Goal: Check status: Check status

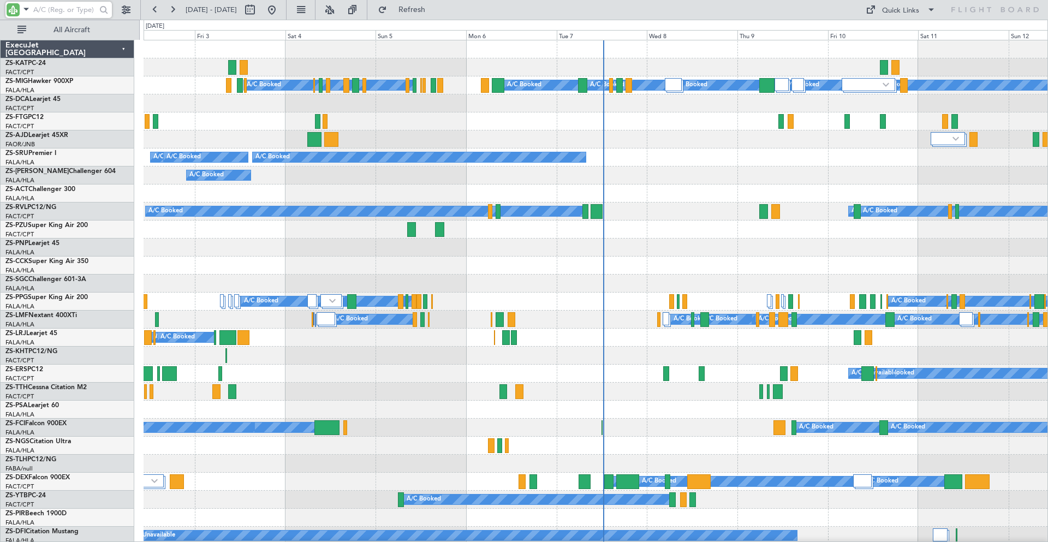
click at [63, 11] on input "text" at bounding box center [64, 10] width 63 height 16
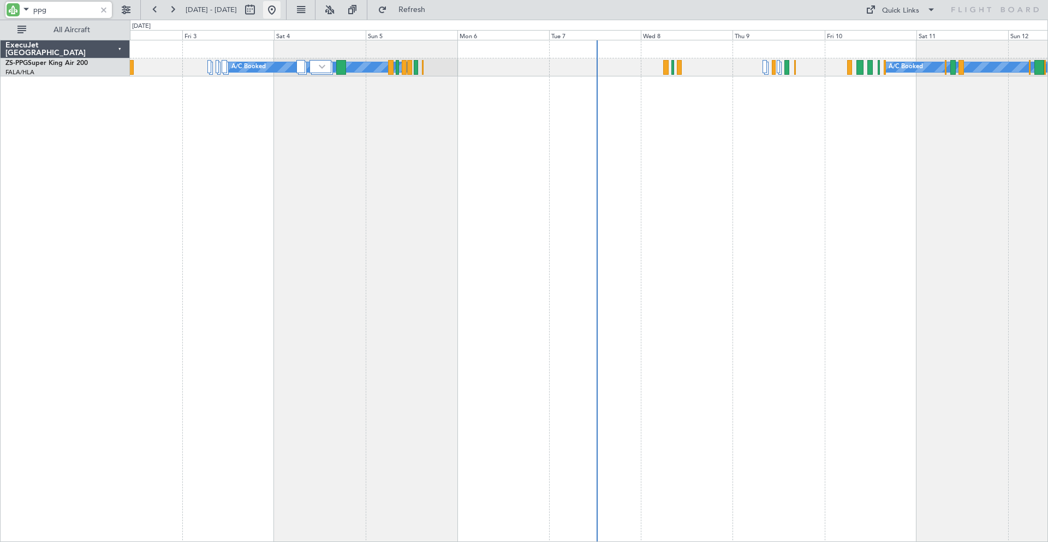
type input "ppg"
click at [281, 13] on button at bounding box center [271, 9] width 17 height 17
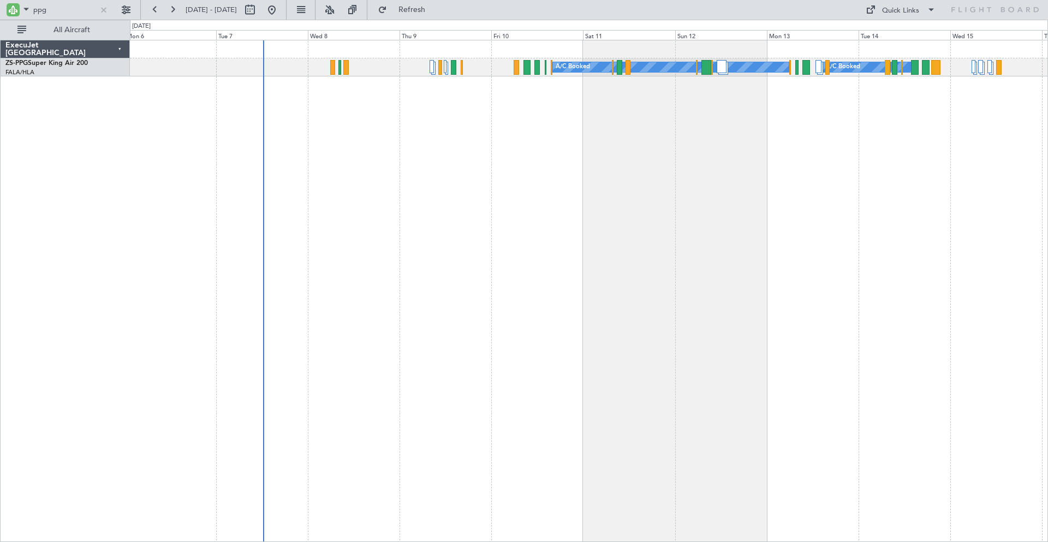
click at [317, 209] on div "A/C Booked A/C Booked A/C Booked A/C Booked" at bounding box center [589, 291] width 918 height 502
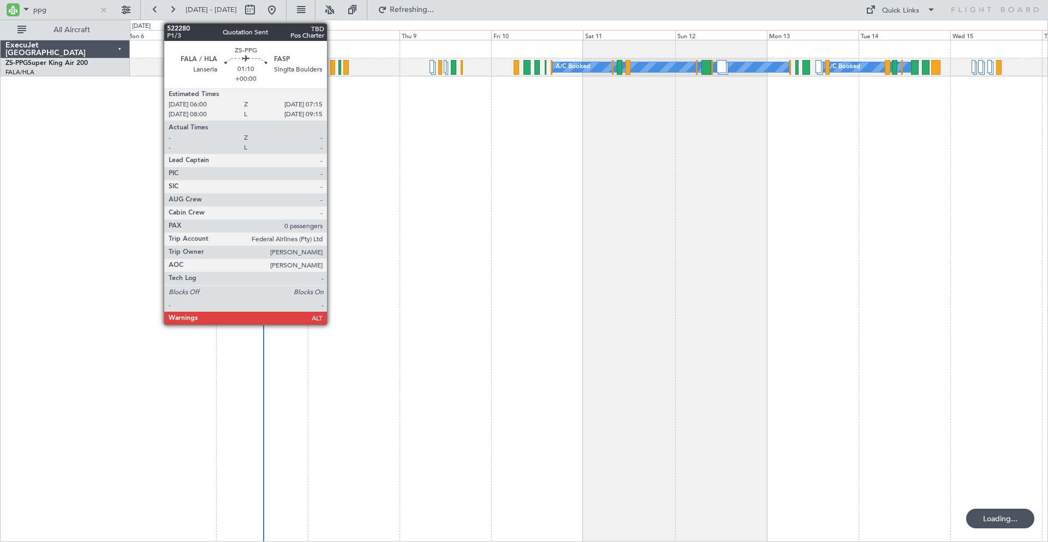
click at [332, 68] on div at bounding box center [332, 67] width 5 height 15
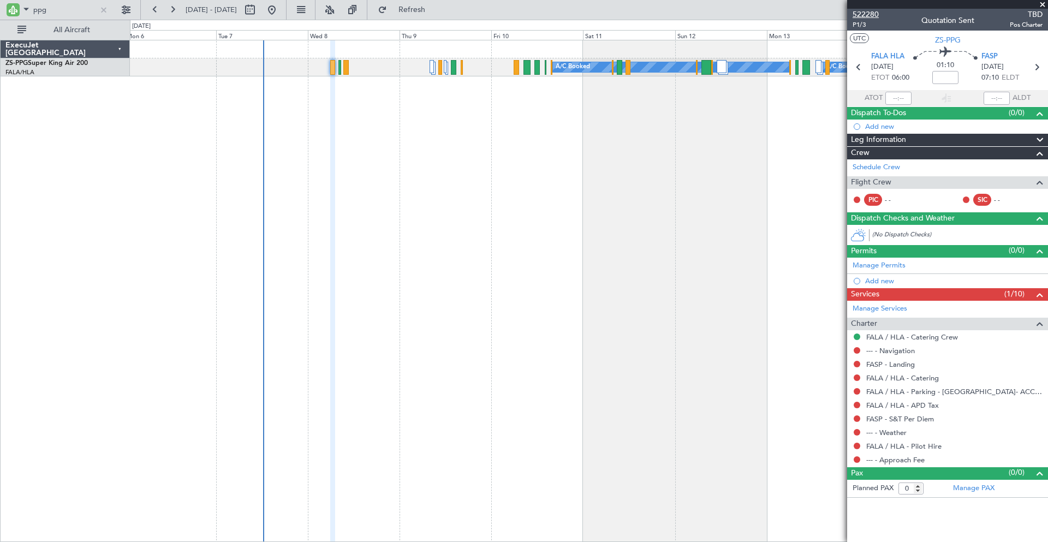
click at [865, 16] on span "522280" at bounding box center [866, 14] width 26 height 11
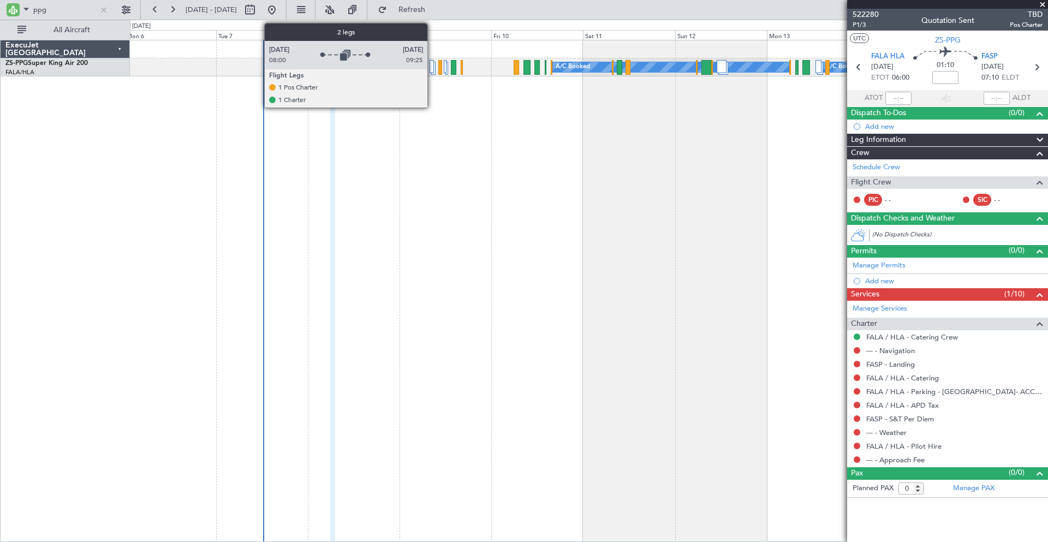
click at [431, 67] on div at bounding box center [432, 66] width 4 height 13
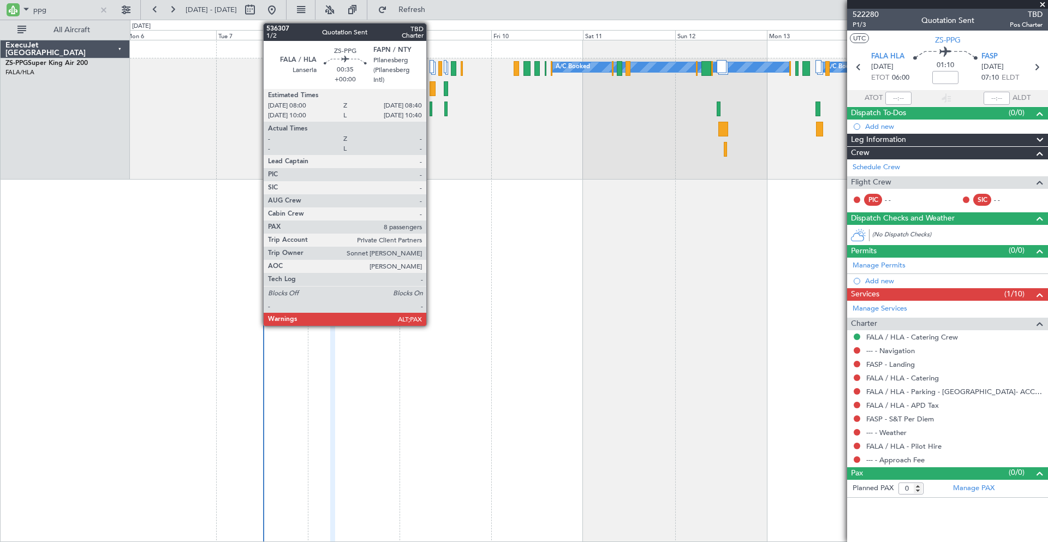
click at [431, 110] on div at bounding box center [431, 109] width 3 height 15
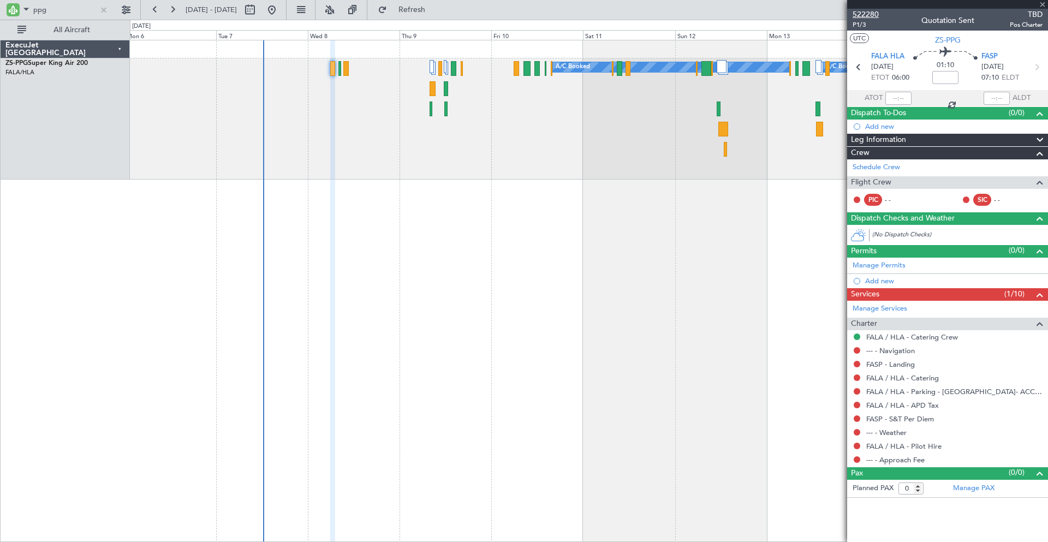
type input "8"
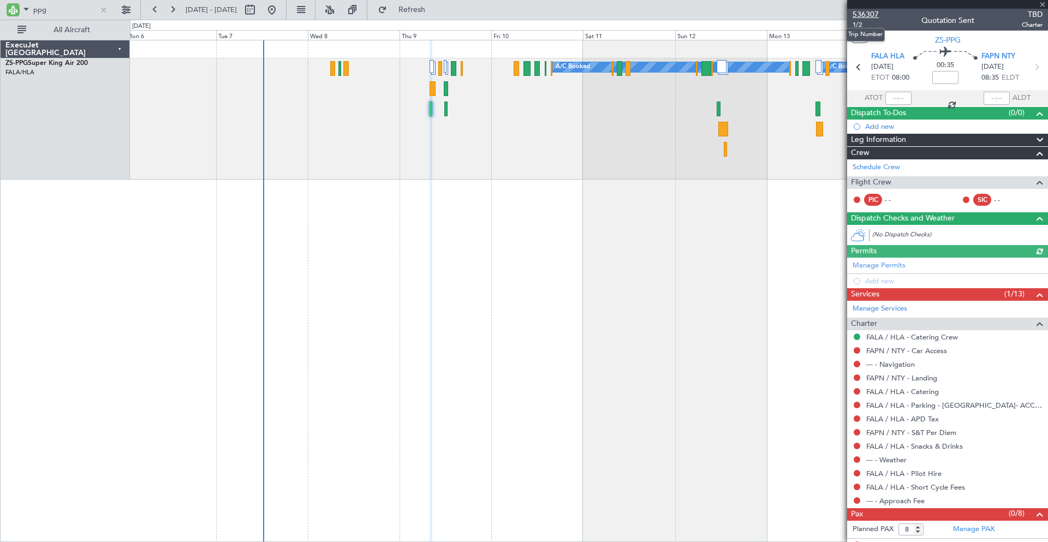
click at [869, 12] on span "536307" at bounding box center [866, 14] width 26 height 11
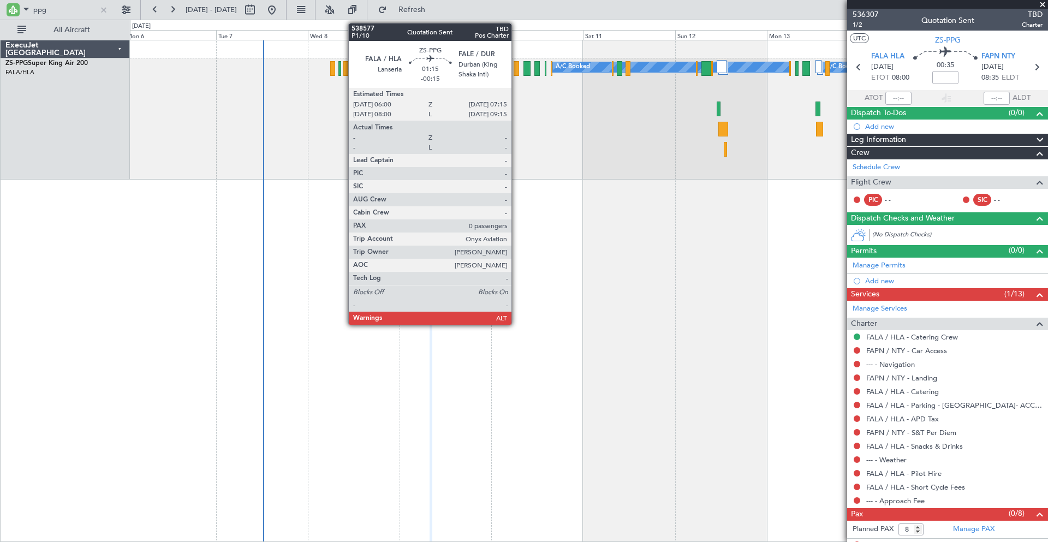
click at [517, 73] on div at bounding box center [516, 68] width 5 height 15
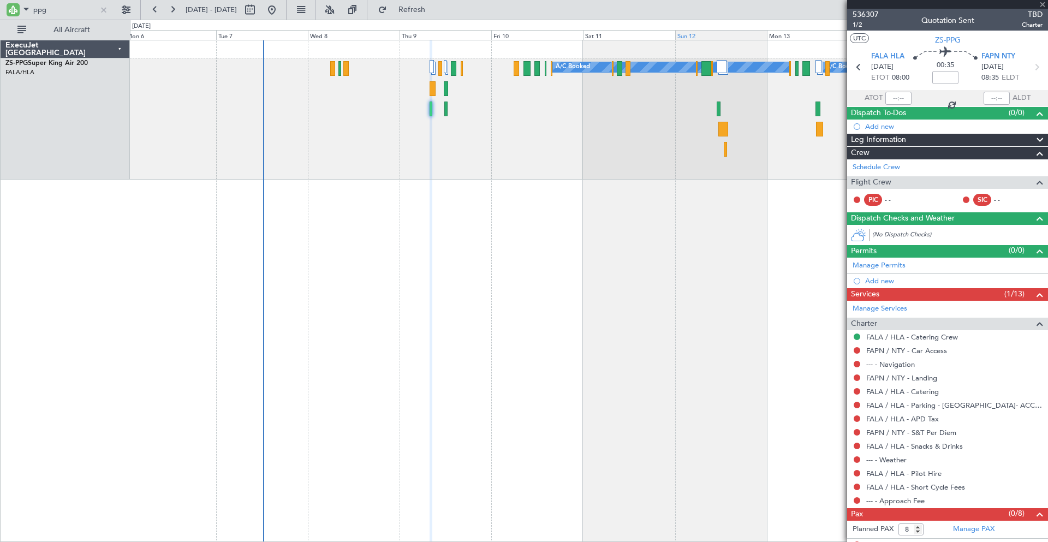
type input "-00:15"
type input "0"
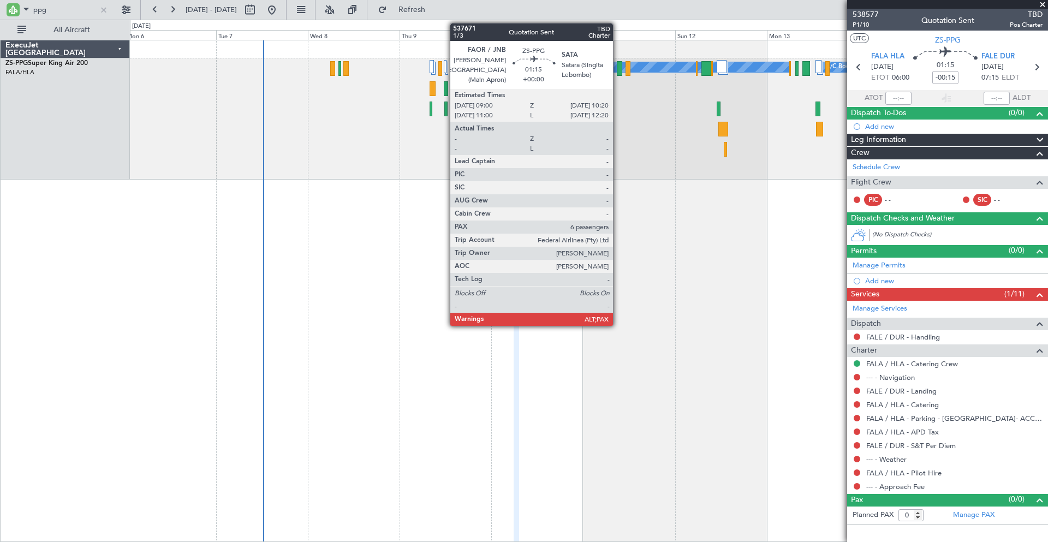
click at [618, 70] on div at bounding box center [619, 68] width 5 height 15
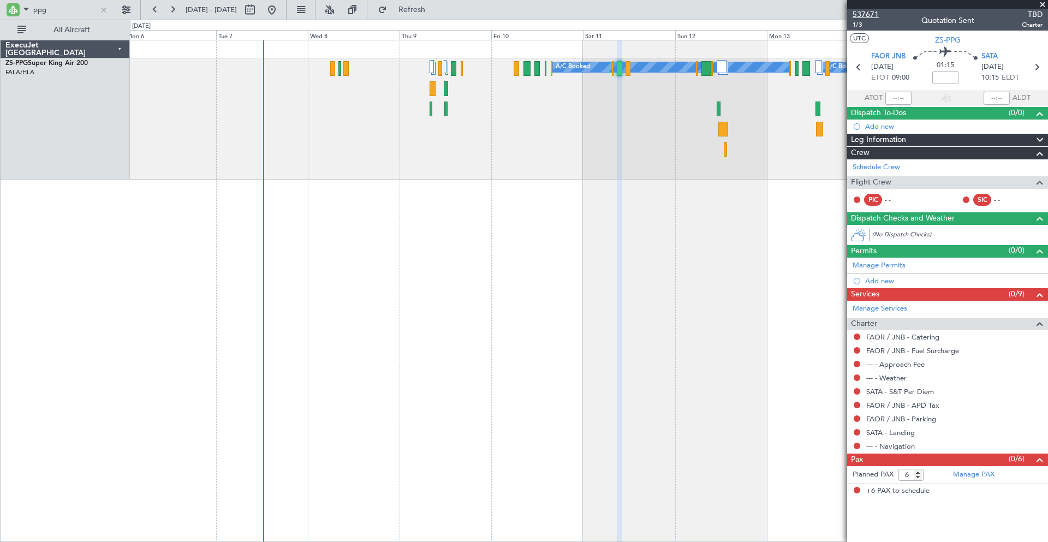
click at [869, 13] on span "537671" at bounding box center [866, 14] width 26 height 11
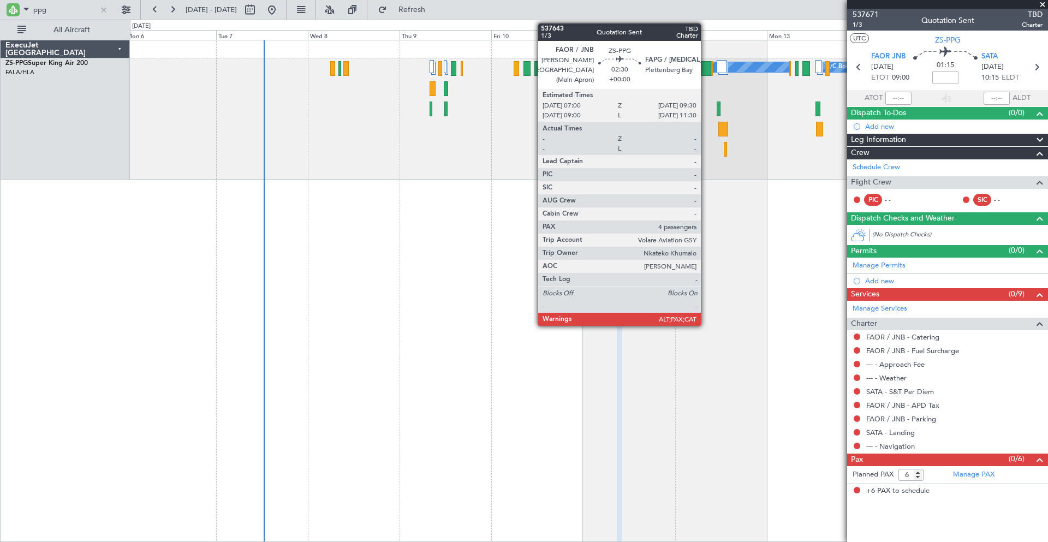
click at [706, 69] on div at bounding box center [707, 68] width 10 height 15
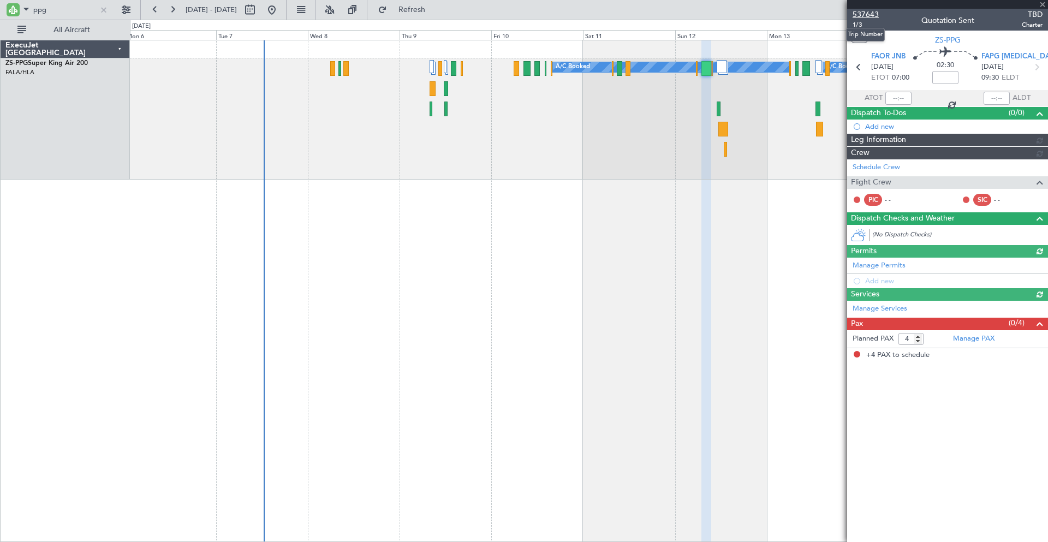
click at [871, 14] on span "537643" at bounding box center [866, 14] width 26 height 11
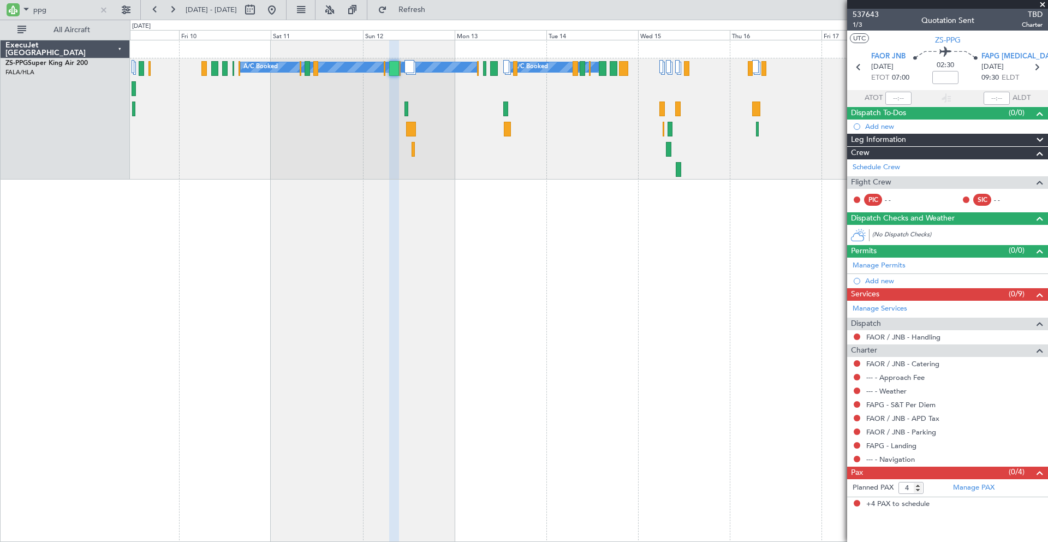
click at [341, 201] on div "A/C Booked A/C Booked A/C Booked" at bounding box center [589, 291] width 918 height 502
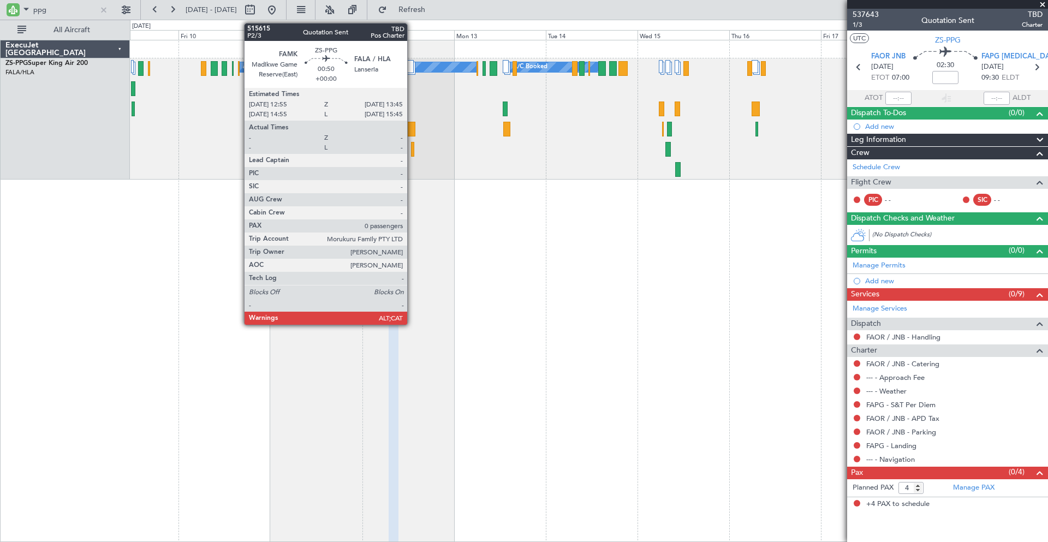
click at [412, 147] on div at bounding box center [412, 149] width 3 height 15
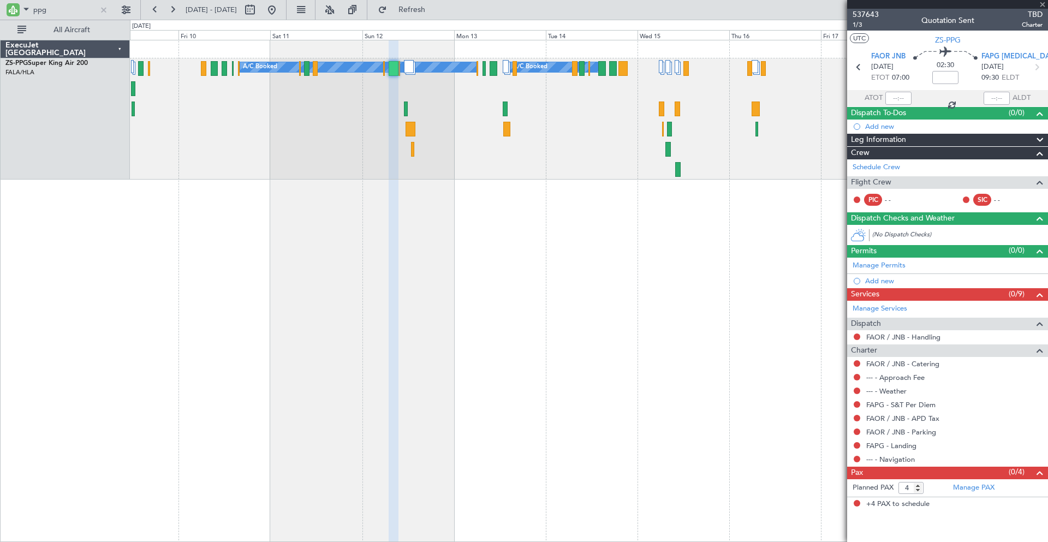
type input "0"
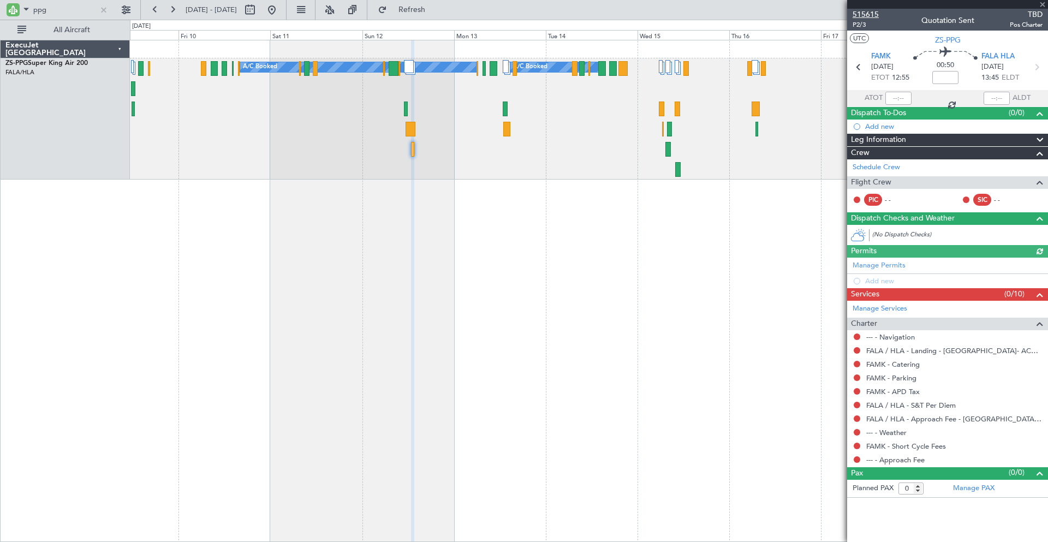
click at [873, 13] on span "515615" at bounding box center [866, 14] width 26 height 11
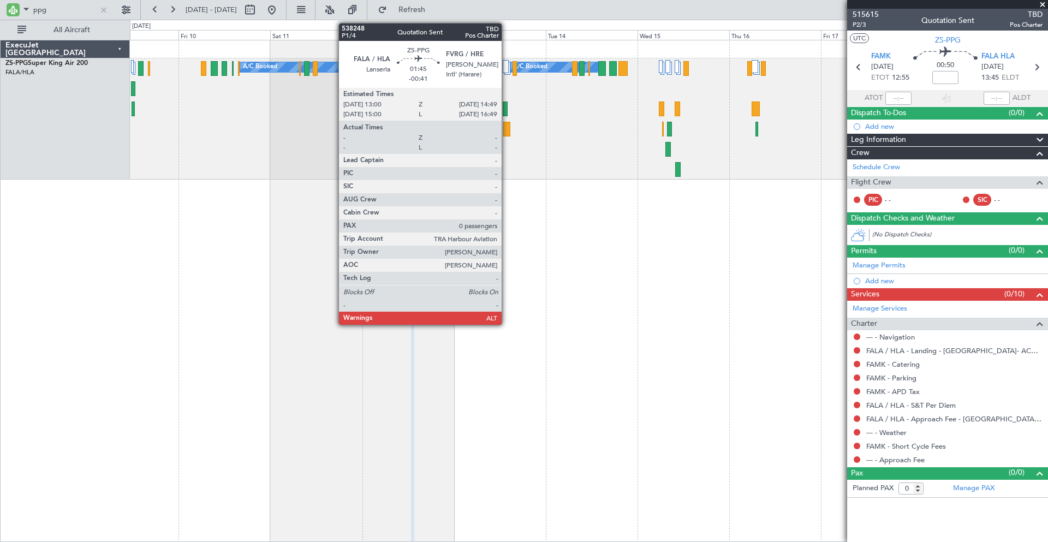
click at [507, 129] on div at bounding box center [506, 129] width 7 height 15
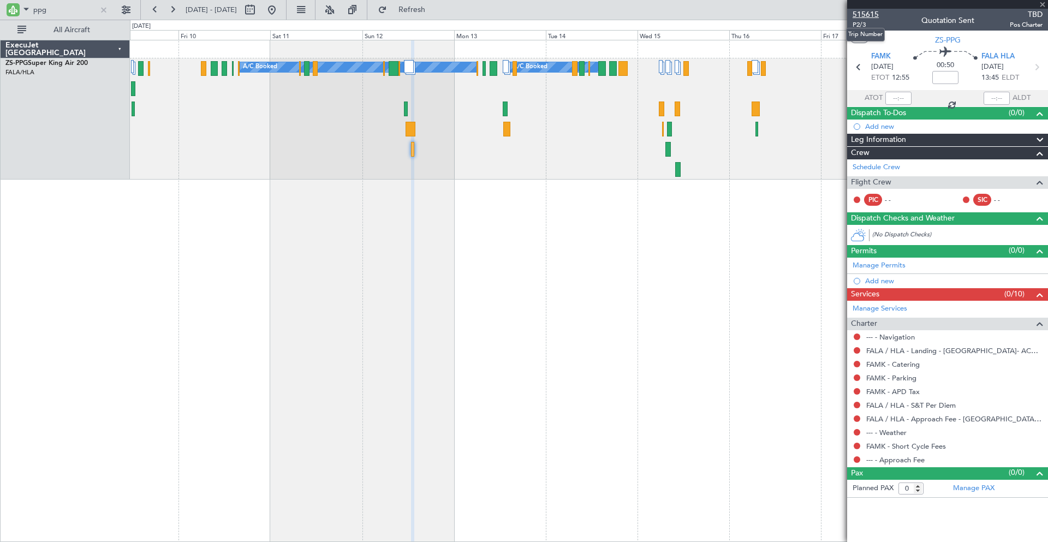
type input "-00:41"
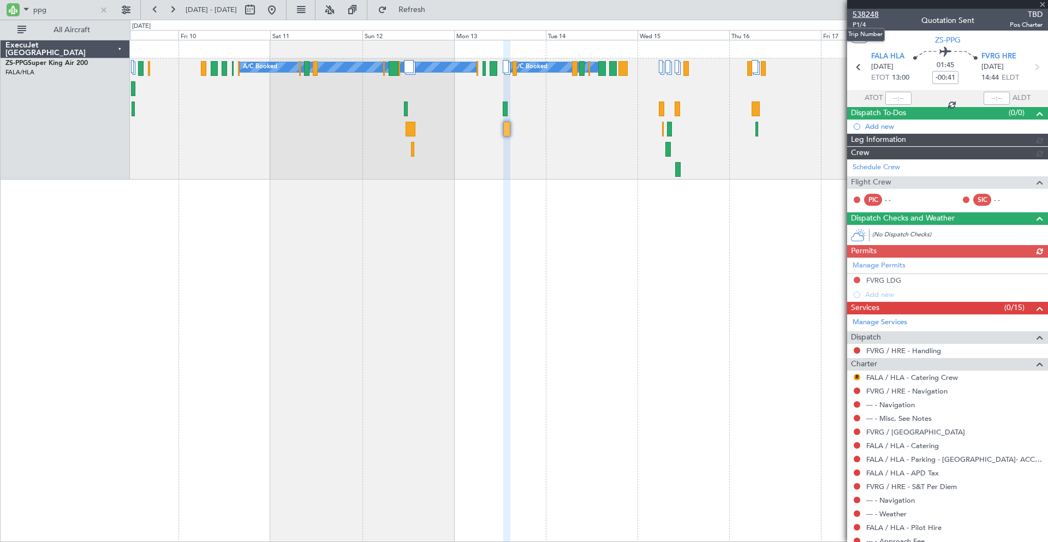
click at [872, 13] on span "538248" at bounding box center [866, 14] width 26 height 11
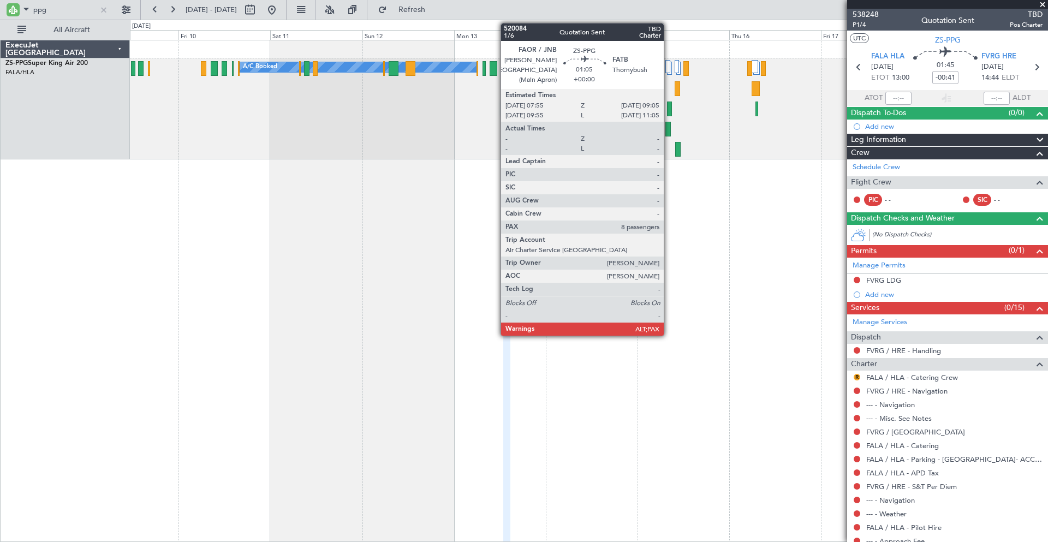
click at [669, 111] on div at bounding box center [669, 109] width 5 height 15
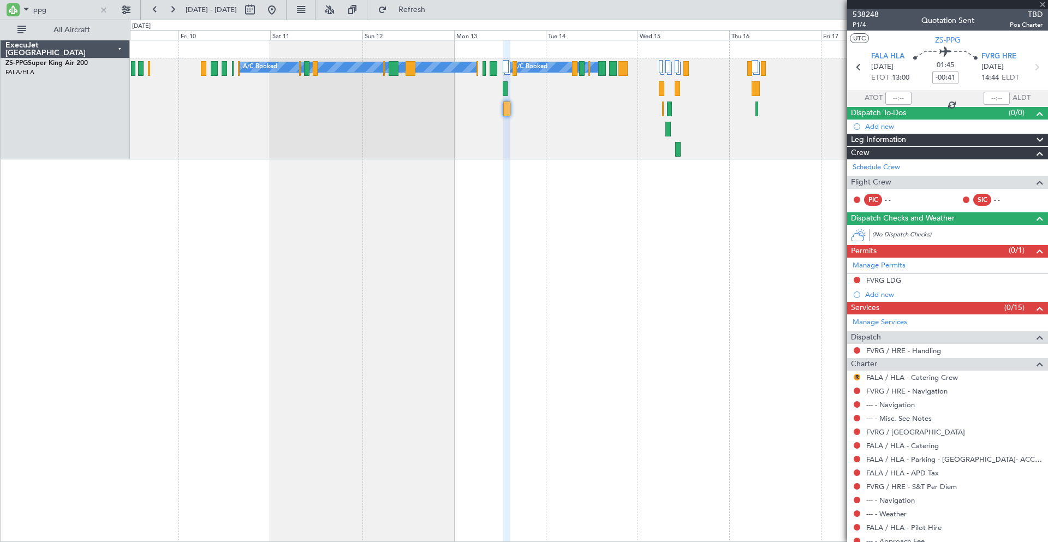
type input "8"
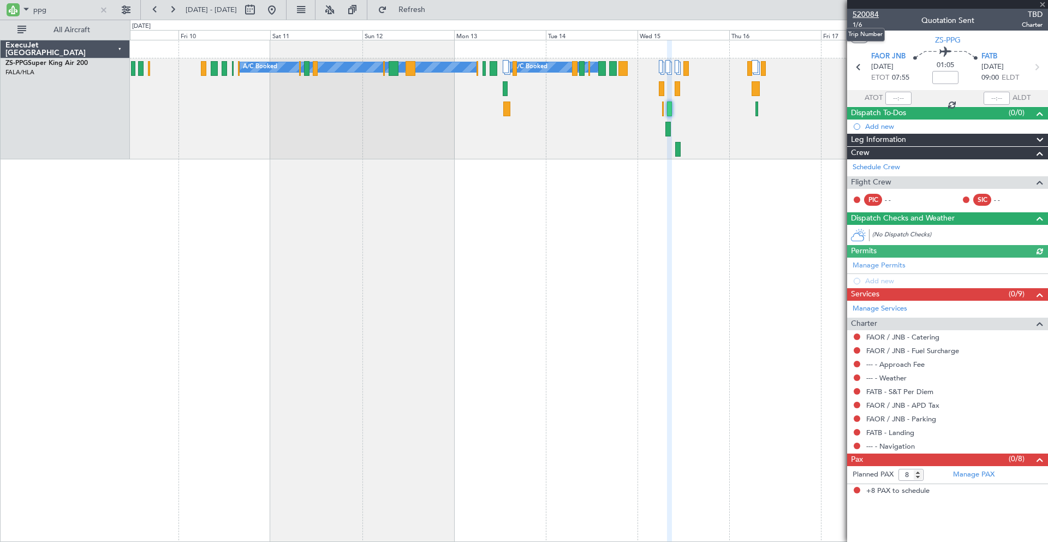
click at [872, 17] on span "520084" at bounding box center [866, 14] width 26 height 11
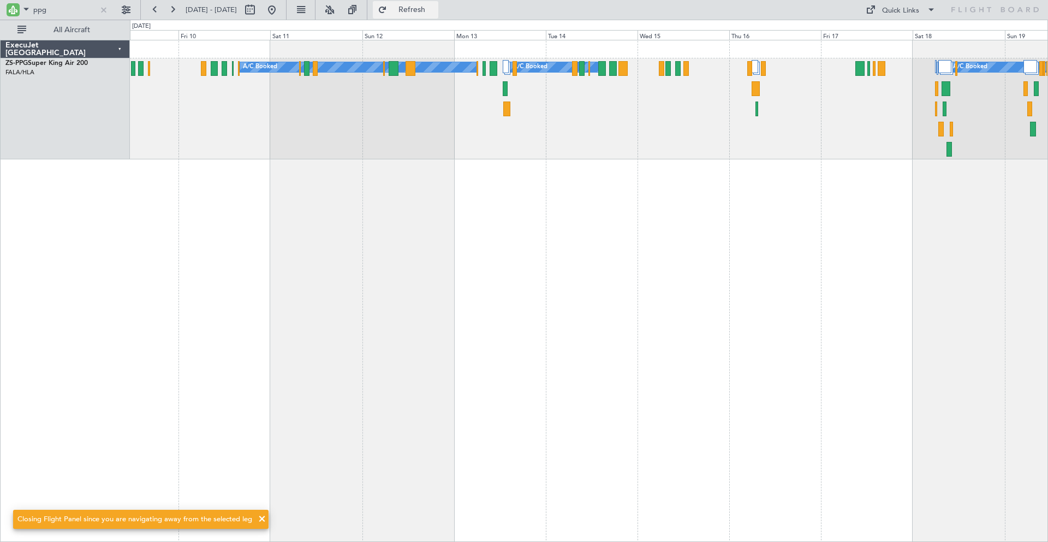
click at [424, 4] on button "Refresh" at bounding box center [406, 9] width 66 height 17
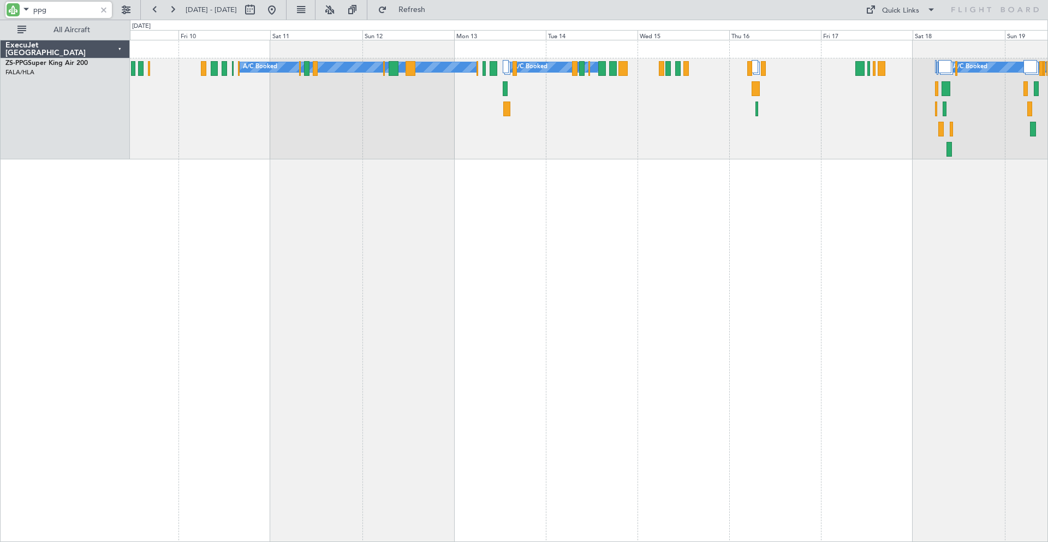
drag, startPoint x: 50, startPoint y: 13, endPoint x: 23, endPoint y: 11, distance: 26.8
click at [23, 11] on div "ppg" at bounding box center [58, 10] width 106 height 16
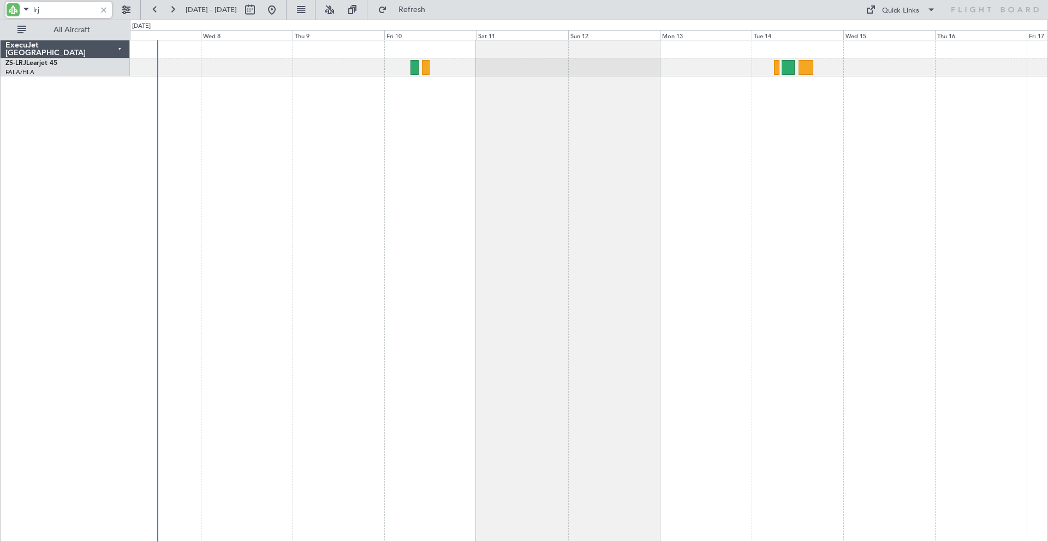
click at [946, 195] on div at bounding box center [589, 291] width 918 height 502
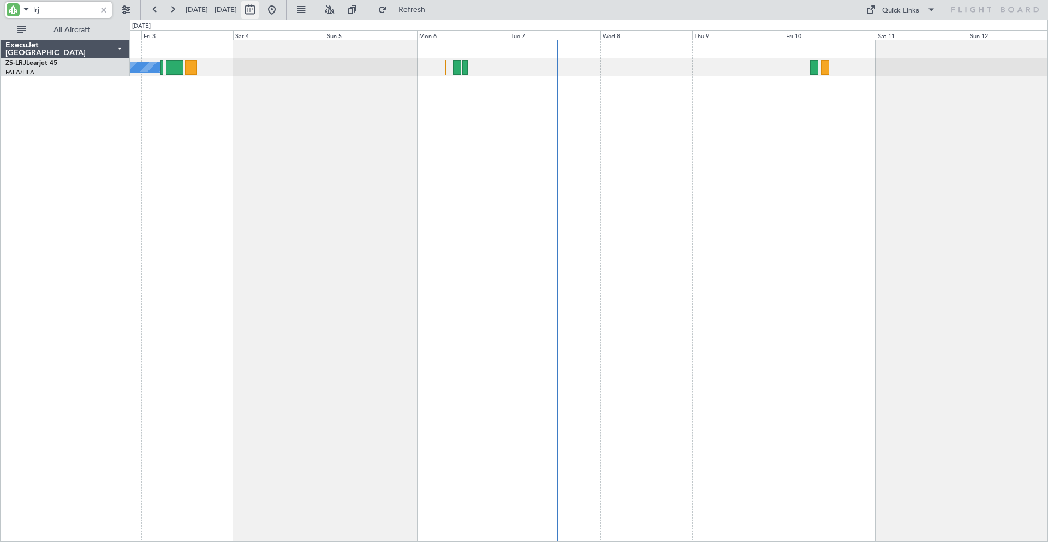
type input "lrj"
click at [259, 5] on button at bounding box center [249, 9] width 17 height 17
select select "10"
select select "2025"
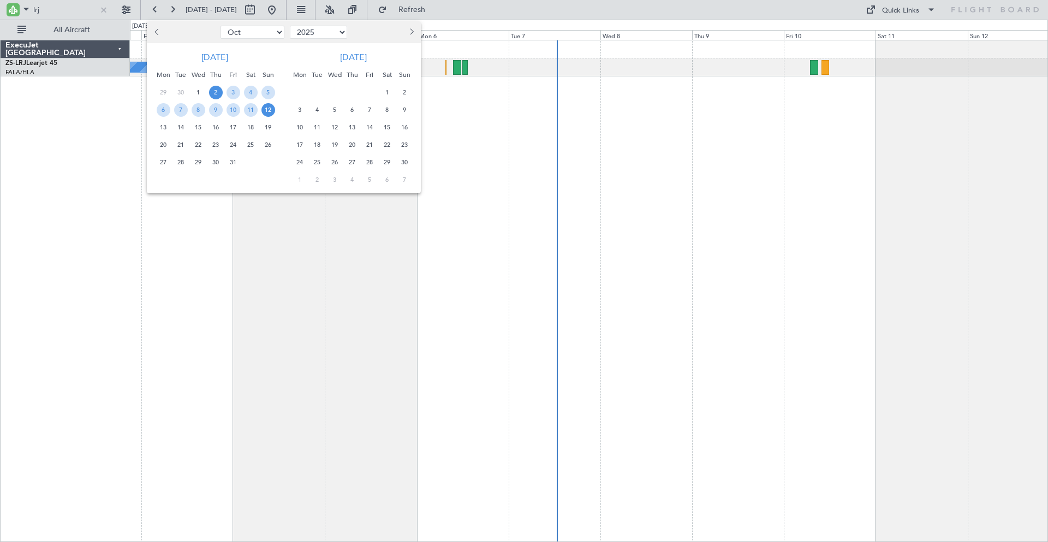
click at [156, 28] on button "Previous month" at bounding box center [157, 31] width 12 height 17
select select "9"
click at [218, 124] on span "18" at bounding box center [216, 128] width 14 height 14
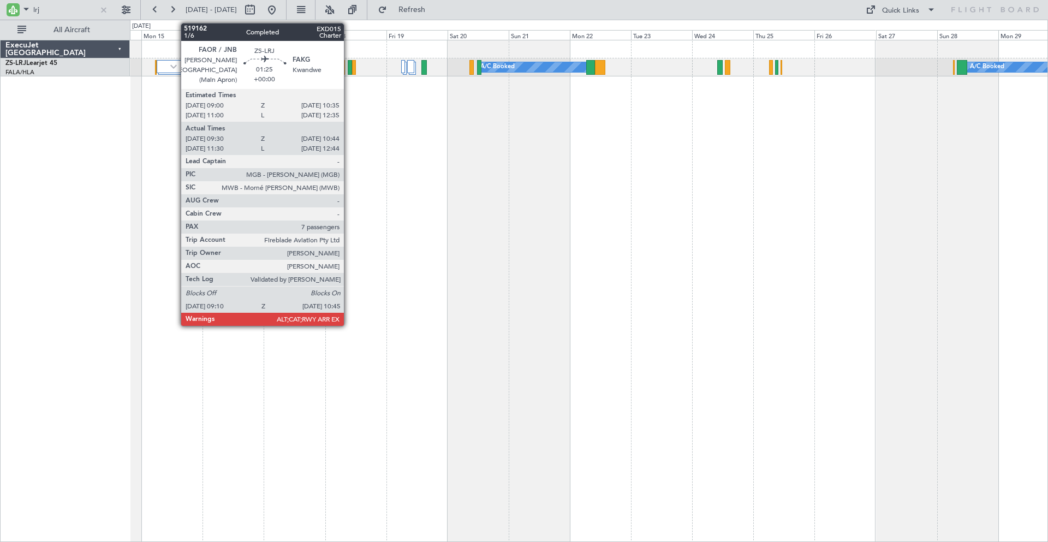
click at [349, 68] on div at bounding box center [350, 67] width 4 height 15
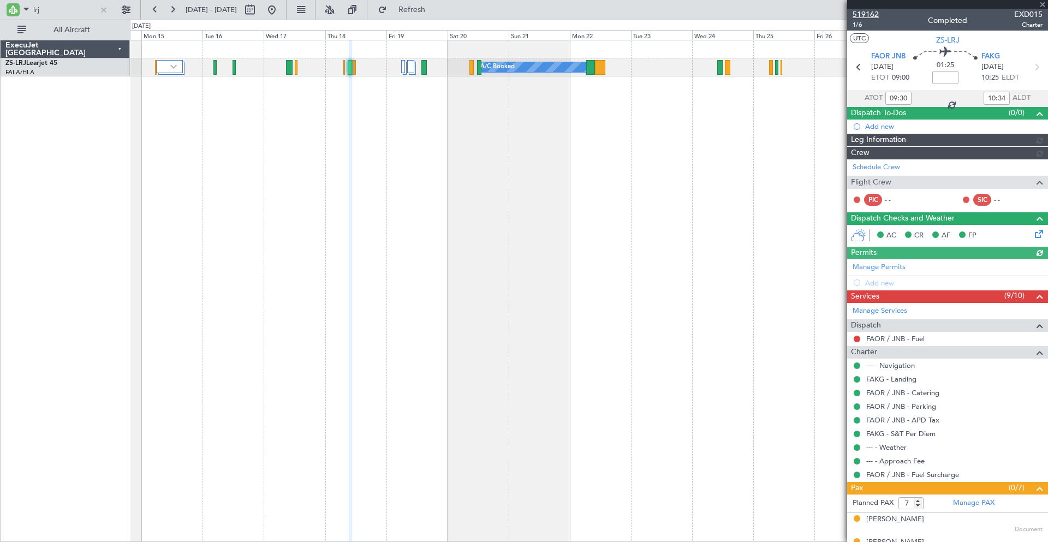
click at [869, 10] on span "519162" at bounding box center [866, 14] width 26 height 11
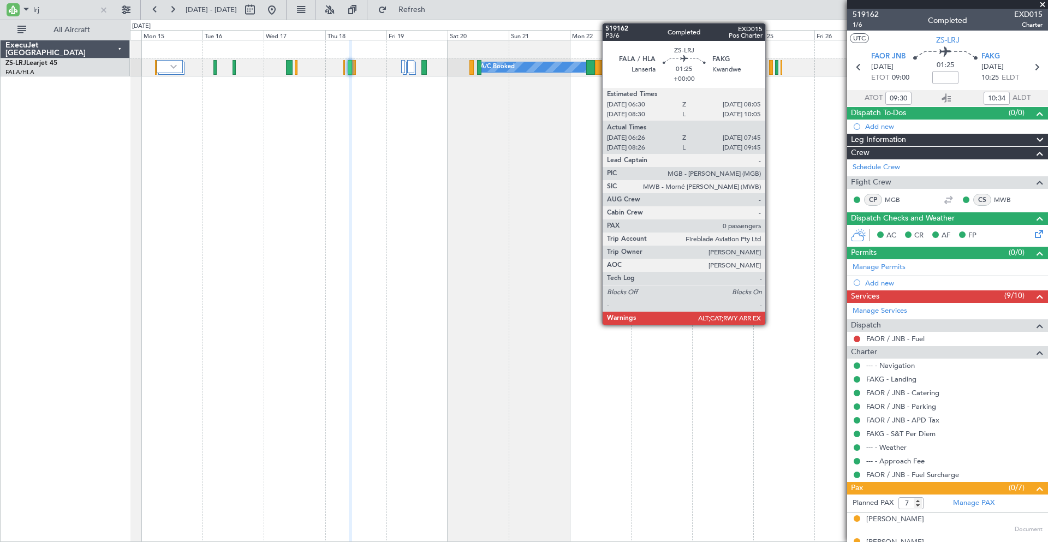
click at [770, 66] on div at bounding box center [771, 67] width 4 height 15
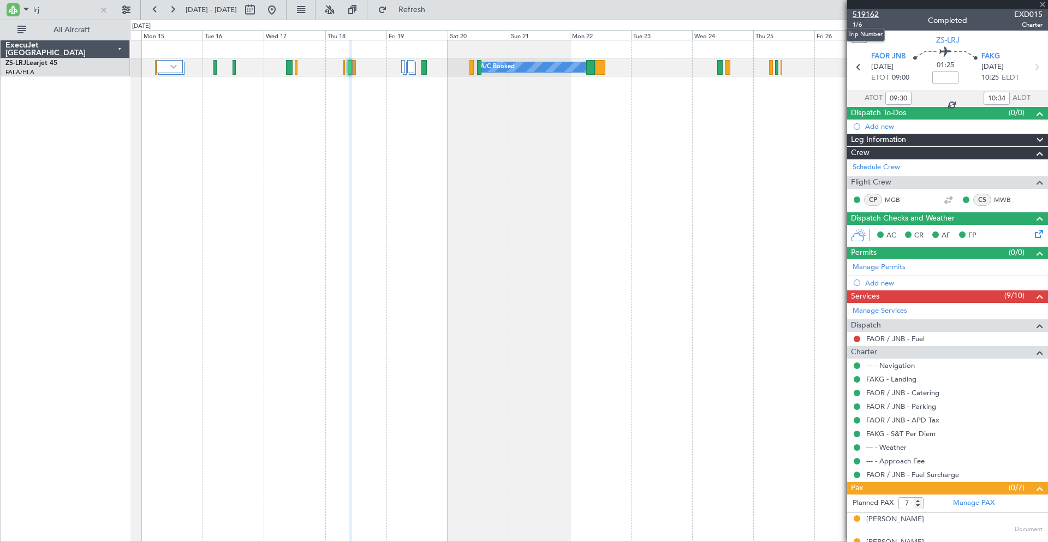
type input "06:26"
type input "07:35"
type input "0"
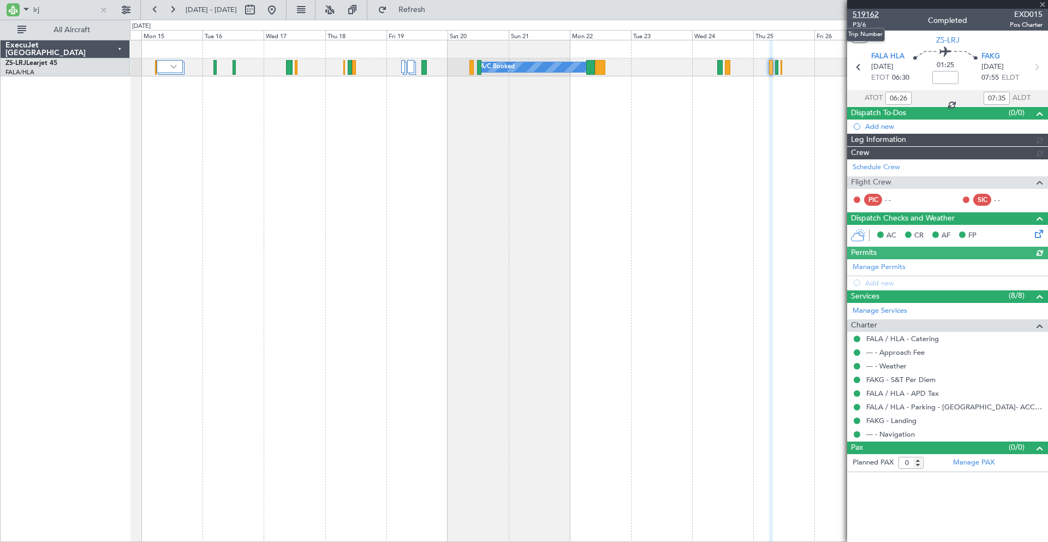
click at [869, 14] on span "519162" at bounding box center [866, 14] width 26 height 11
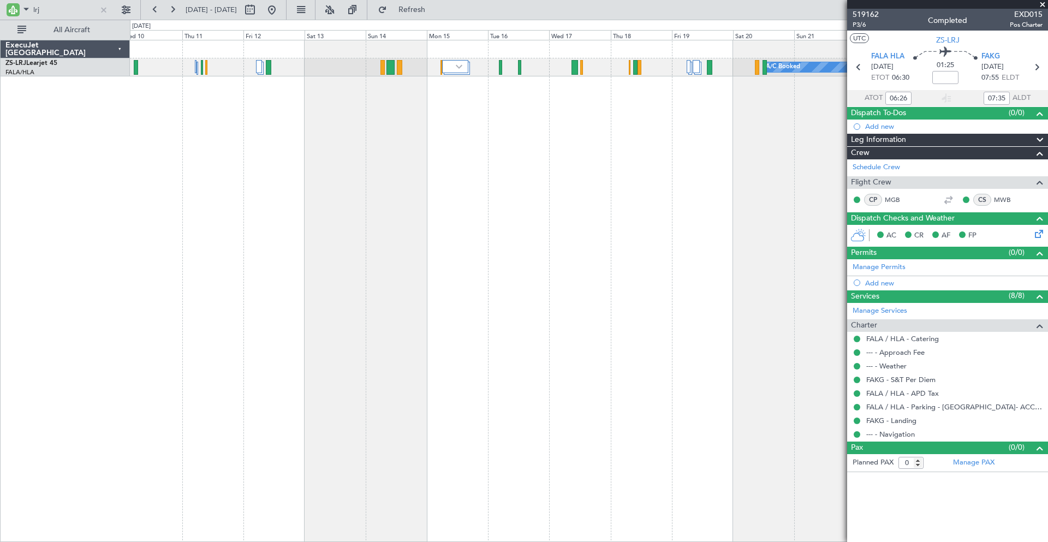
click at [583, 169] on div "A/C Booked A/C Booked" at bounding box center [589, 291] width 918 height 502
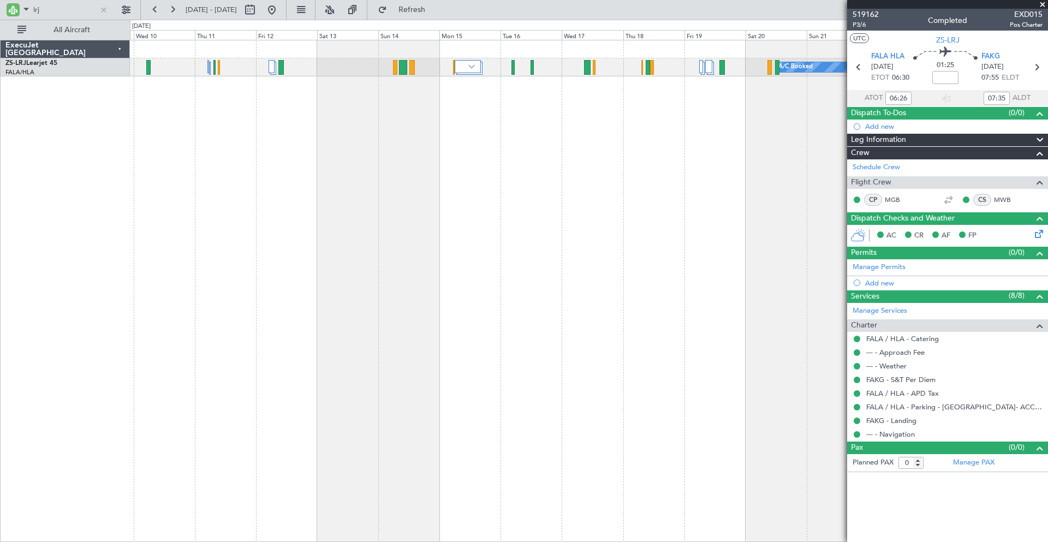
click at [392, 137] on div "A/C Booked A/C Booked" at bounding box center [589, 291] width 918 height 502
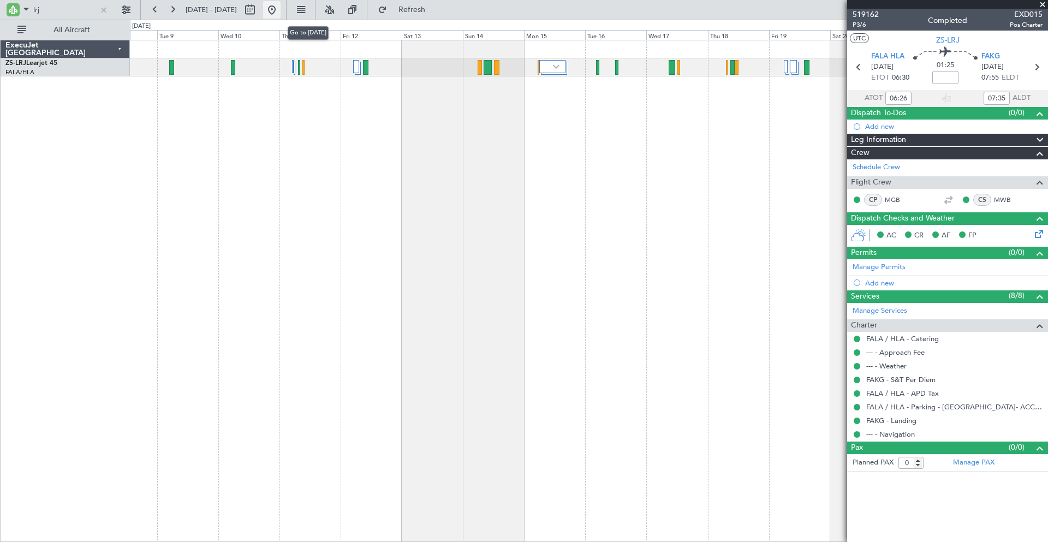
click at [281, 5] on button at bounding box center [271, 9] width 17 height 17
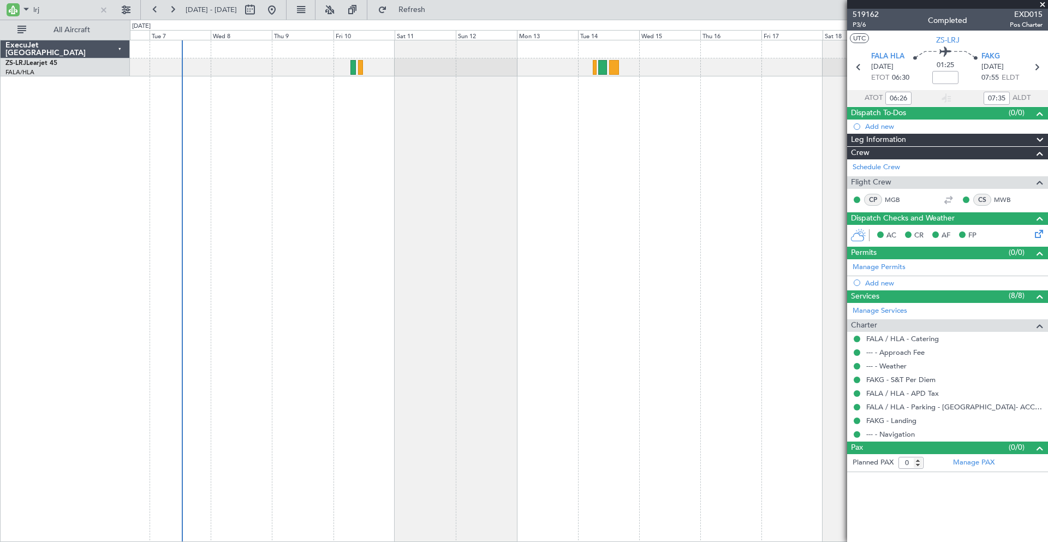
click at [247, 198] on div "A/C Booked A/C Booked A/C Booked A/C Booked" at bounding box center [589, 291] width 918 height 502
click at [125, 7] on button at bounding box center [125, 9] width 17 height 17
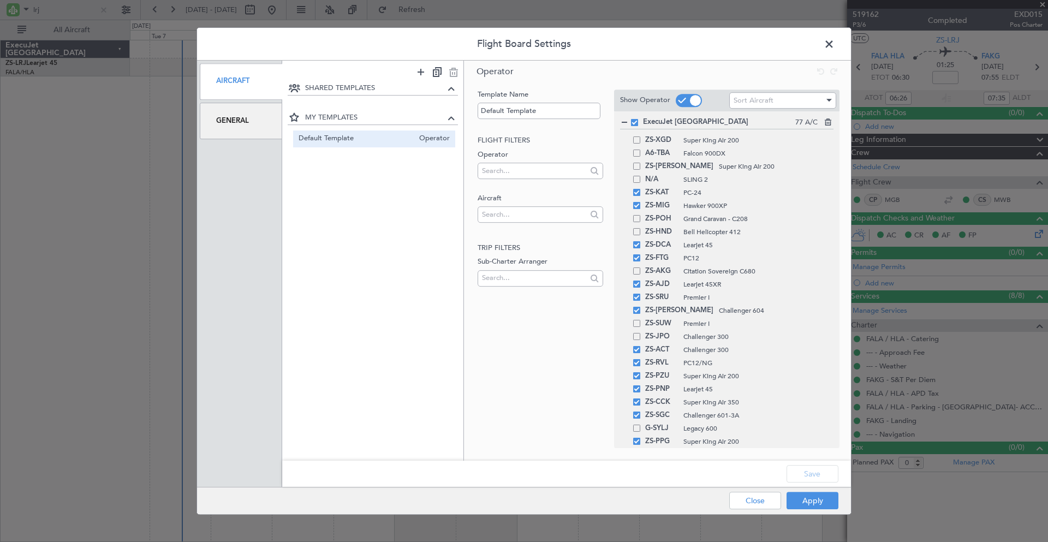
drag, startPoint x: 830, startPoint y: 44, endPoint x: 709, endPoint y: 53, distance: 121.5
click at [835, 44] on span at bounding box center [835, 47] width 0 height 22
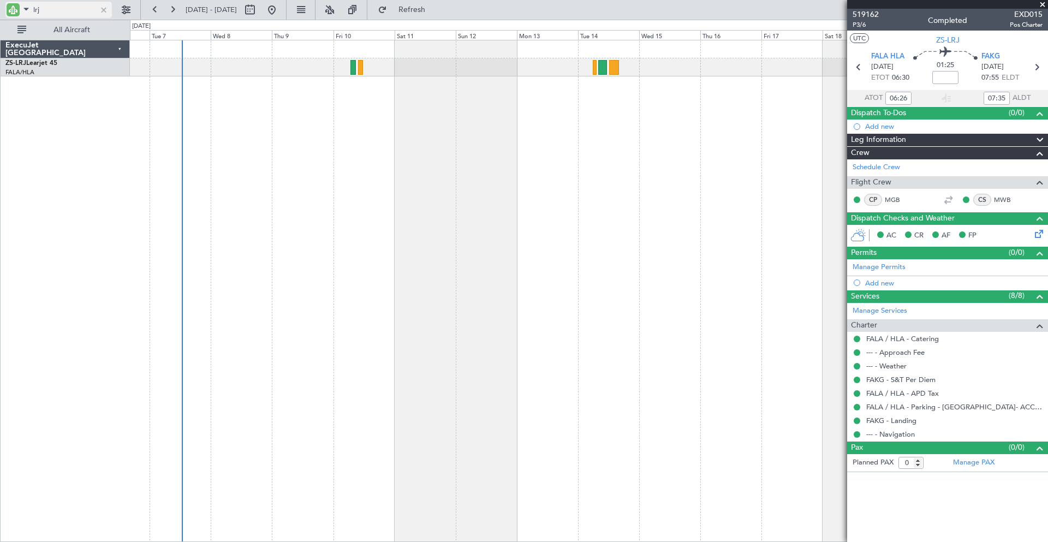
click at [45, 11] on input "lrj" at bounding box center [64, 10] width 63 height 16
type input "l"
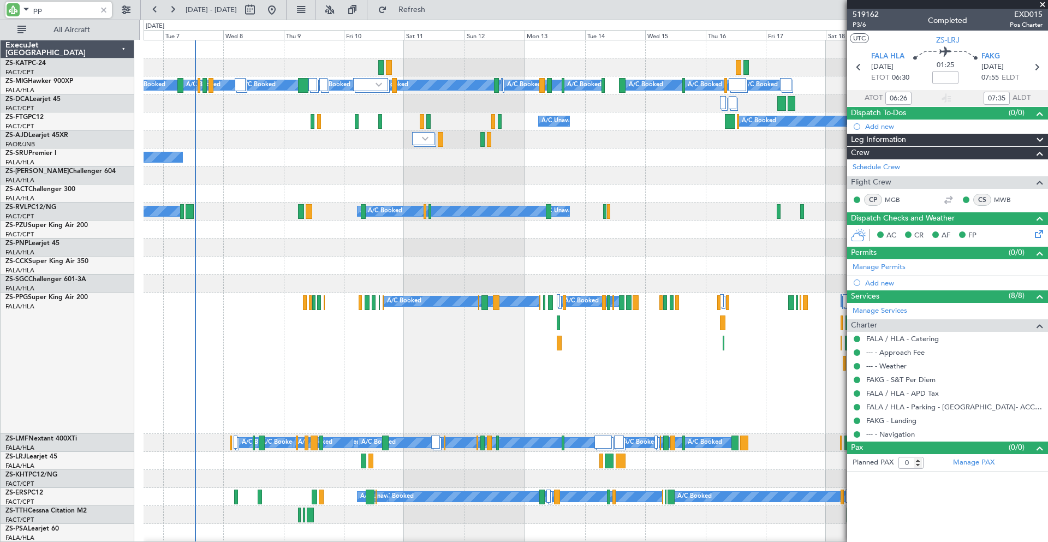
type input "ppg"
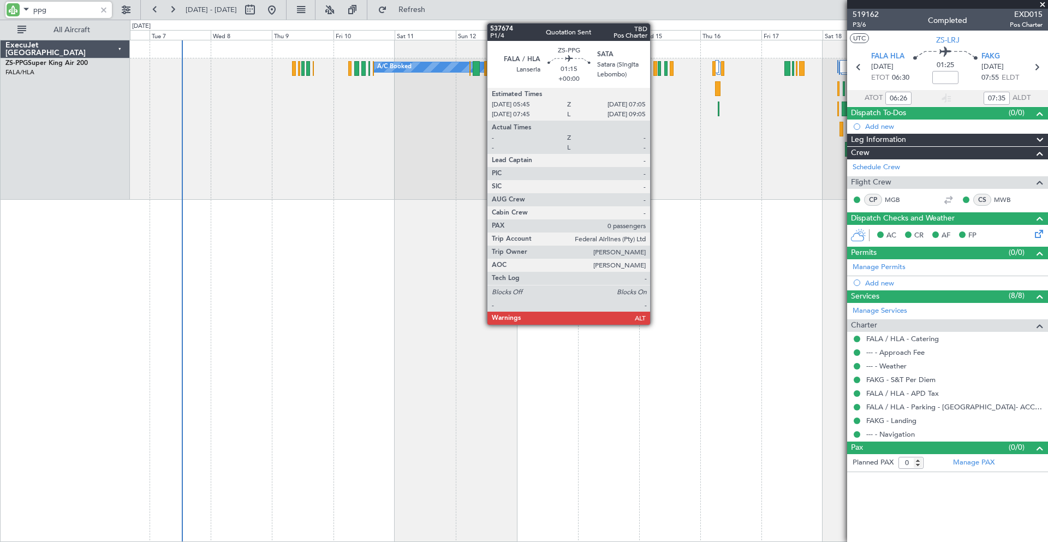
click at [655, 70] on div at bounding box center [656, 68] width 4 height 15
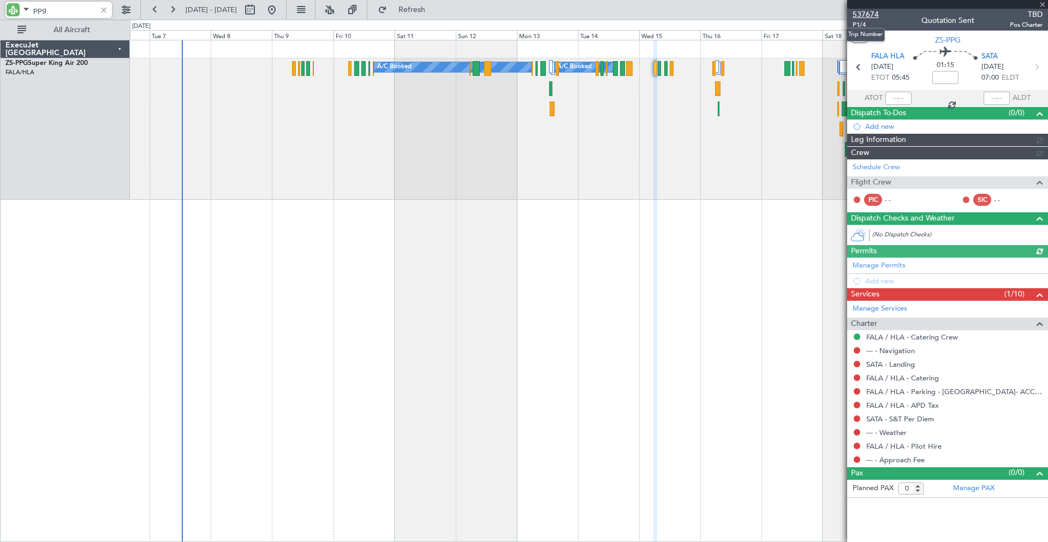
type input "ppg"
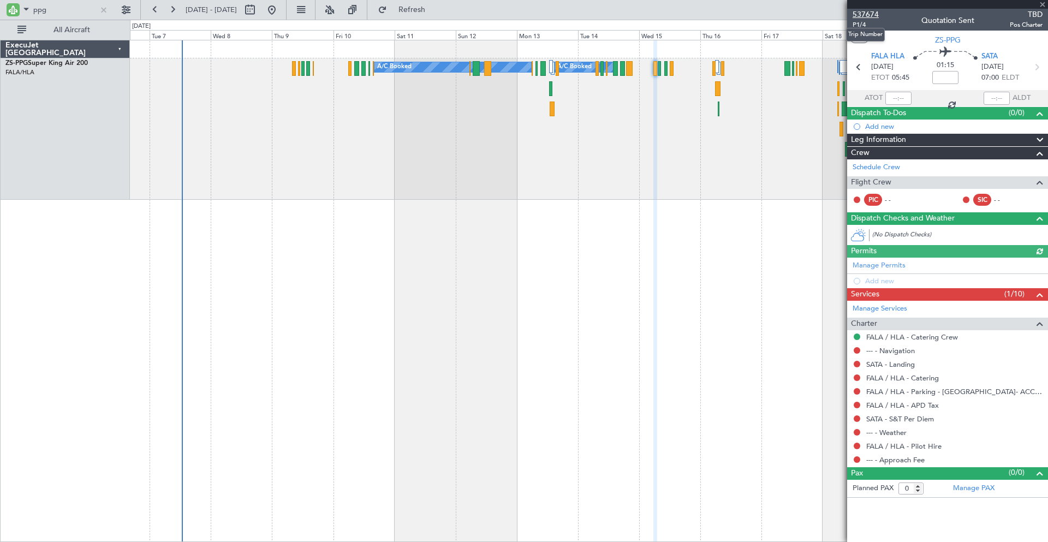
click at [872, 15] on span "537674" at bounding box center [866, 14] width 26 height 11
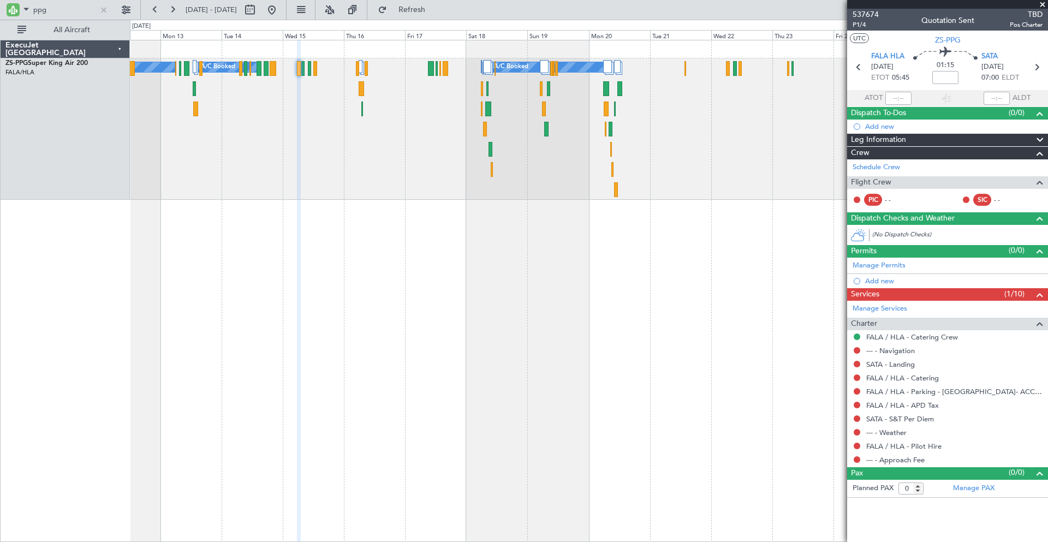
click at [359, 187] on div "A/C Booked A/C Booked A/C Booked A/C Booked A/C Booked A/C Booked" at bounding box center [589, 128] width 918 height 141
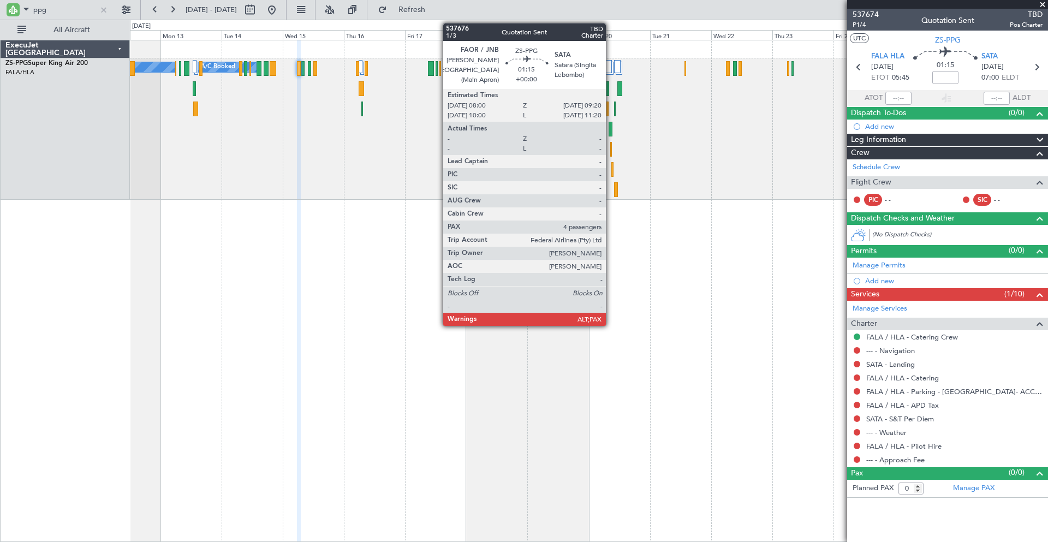
click at [611, 128] on div at bounding box center [611, 129] width 4 height 15
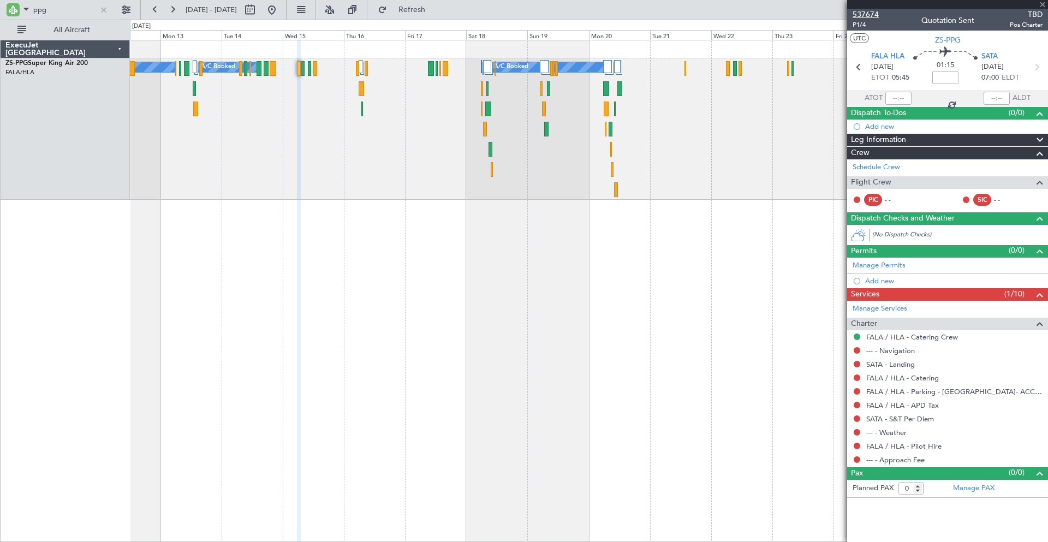
type input "4"
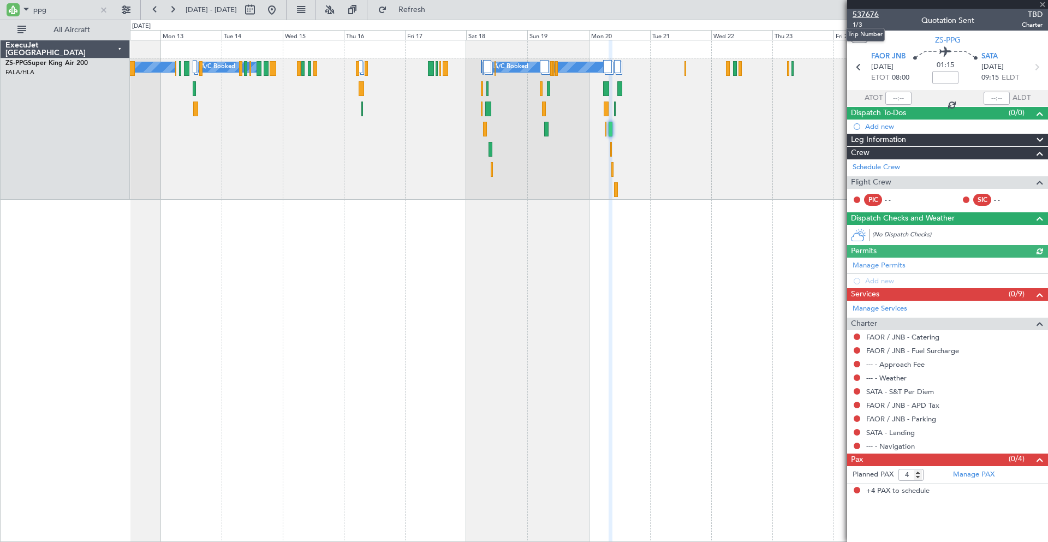
click at [864, 13] on span "537676" at bounding box center [866, 14] width 26 height 11
click at [69, 7] on input "ppg" at bounding box center [64, 10] width 63 height 16
type input "p"
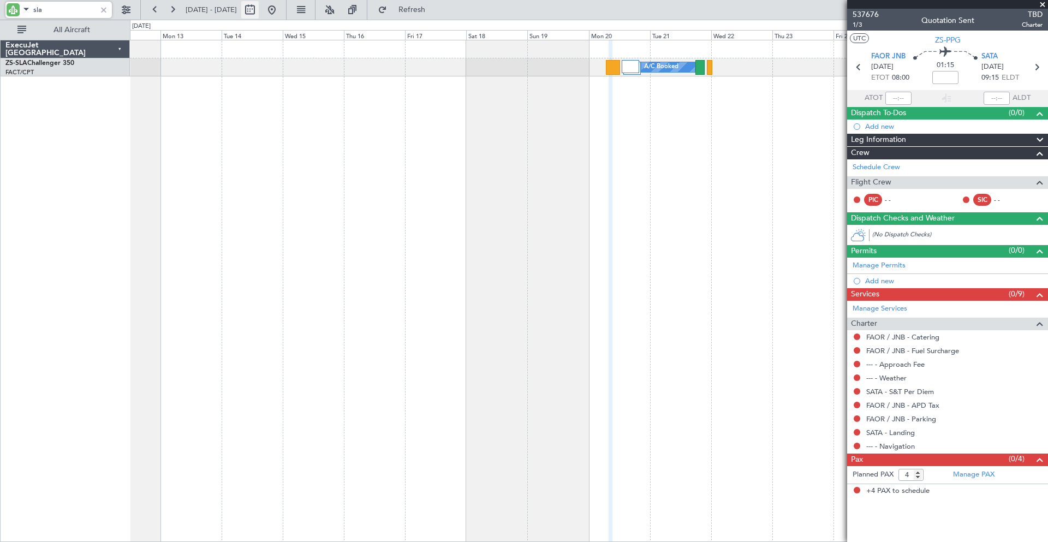
type input "sla"
click at [259, 10] on button at bounding box center [249, 9] width 17 height 17
select select "10"
select select "2025"
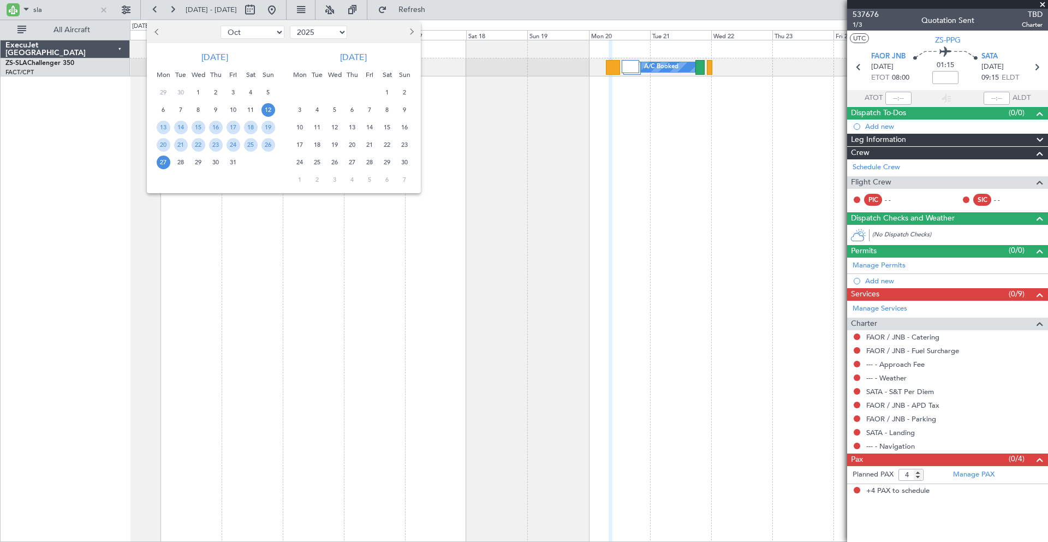
click at [234, 92] on span "3" at bounding box center [234, 93] width 14 height 14
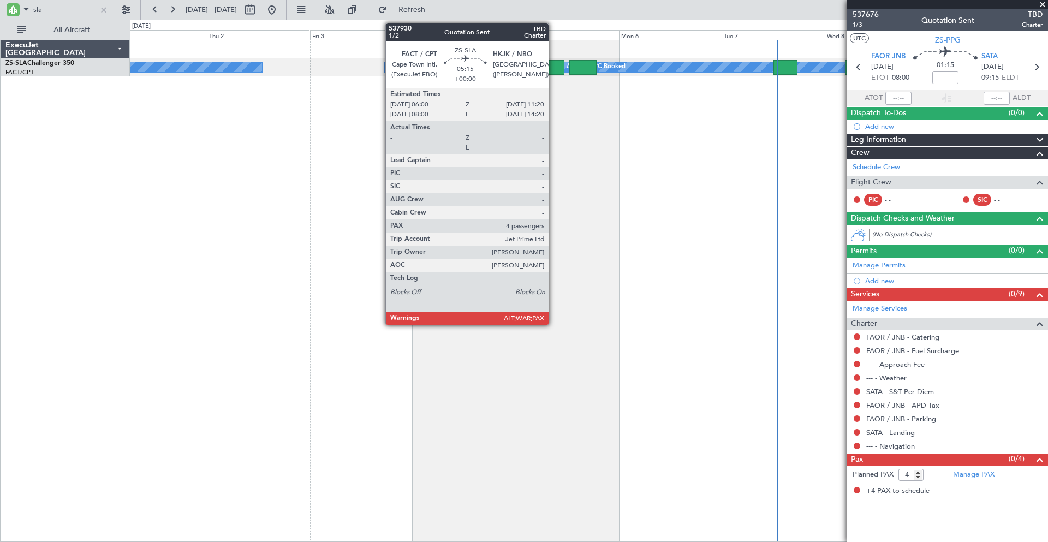
click at [554, 65] on div at bounding box center [552, 67] width 23 height 15
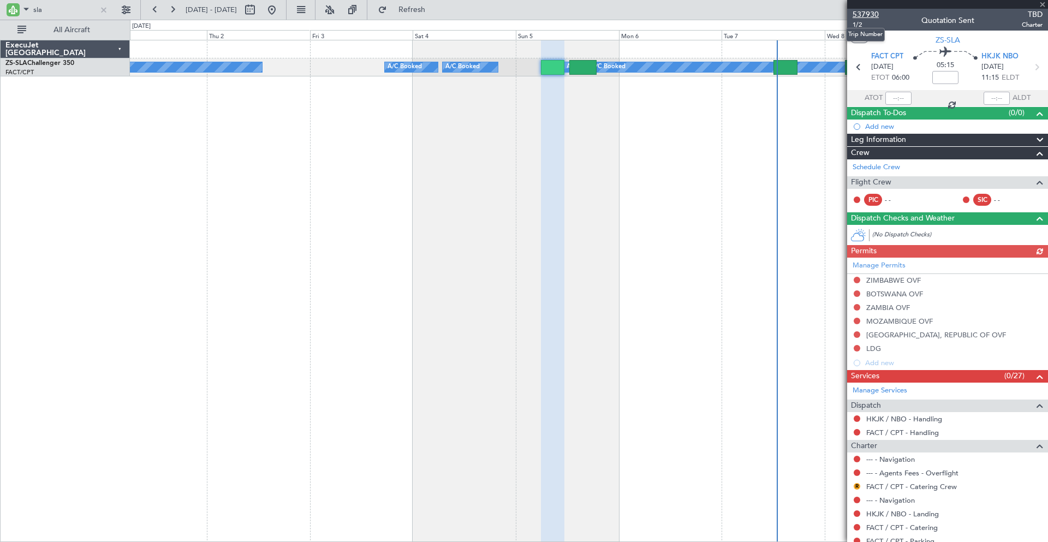
click at [864, 14] on span "537930" at bounding box center [866, 14] width 26 height 11
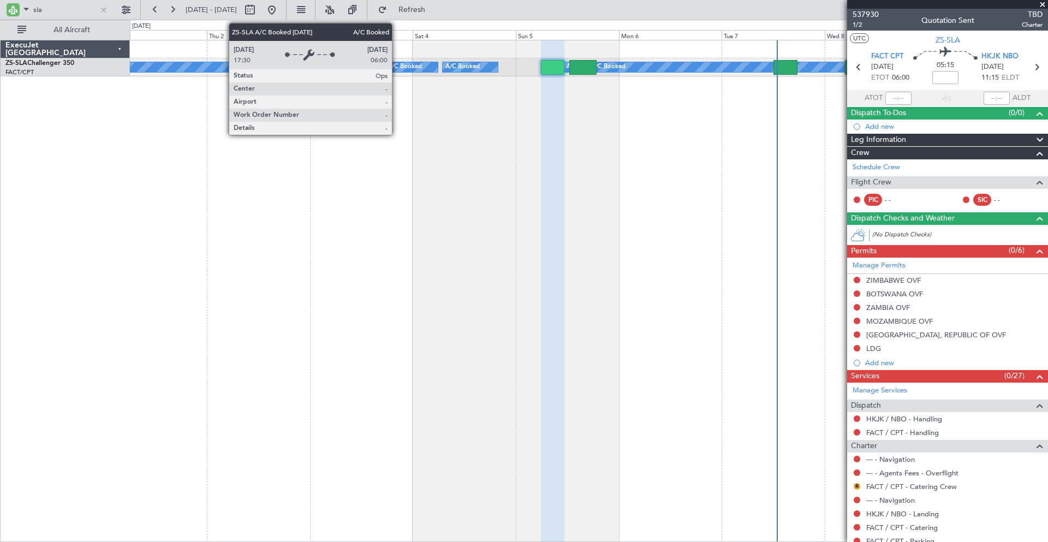
click at [397, 68] on div "A/C Booked" at bounding box center [405, 67] width 34 height 16
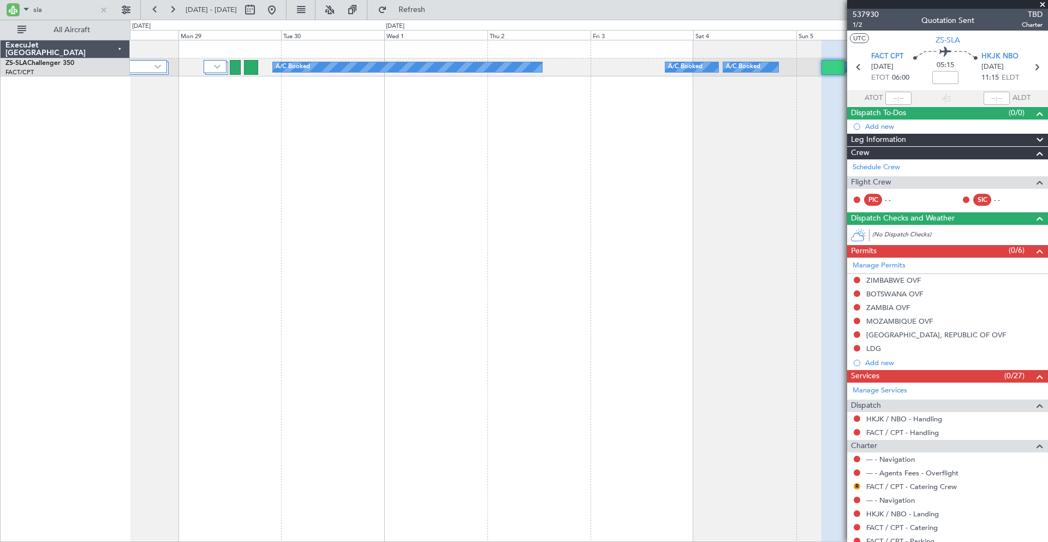
click at [606, 199] on div "A/C Booked A/C Booked A/C Booked A/C Booked A/C Booked A/C Booked A/C Booked A/…" at bounding box center [589, 291] width 918 height 502
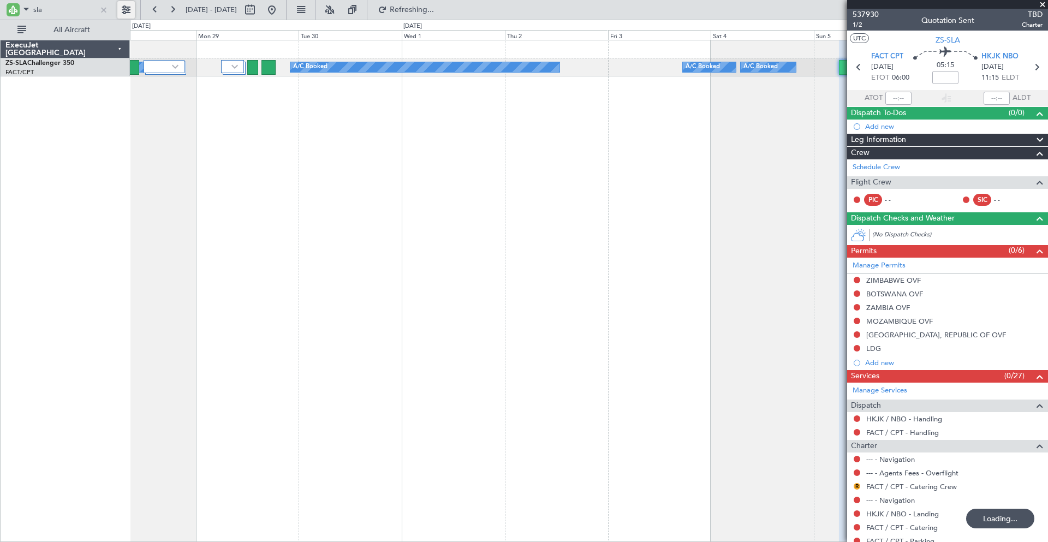
click at [120, 8] on button at bounding box center [125, 9] width 17 height 17
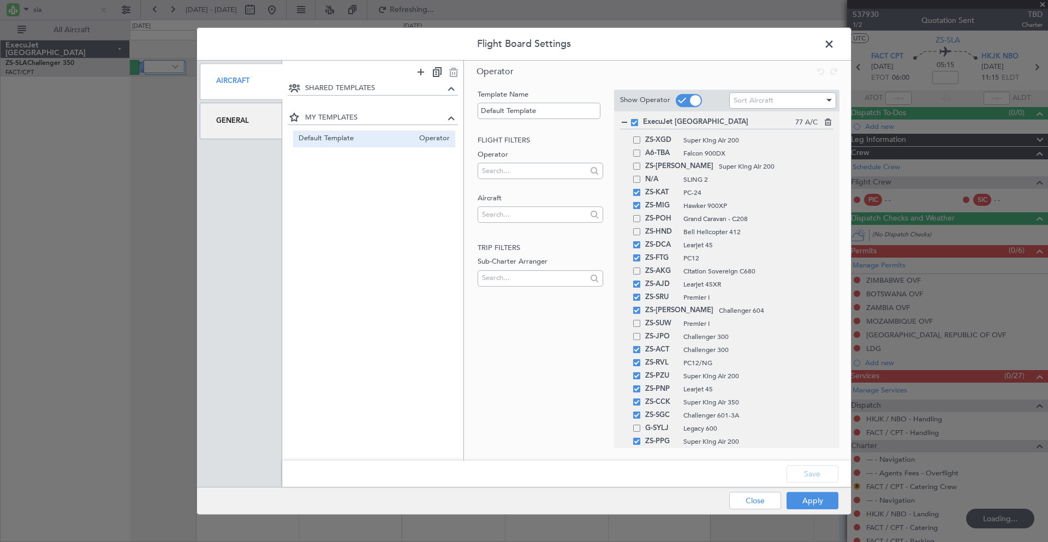
click at [233, 121] on div "General" at bounding box center [241, 121] width 82 height 37
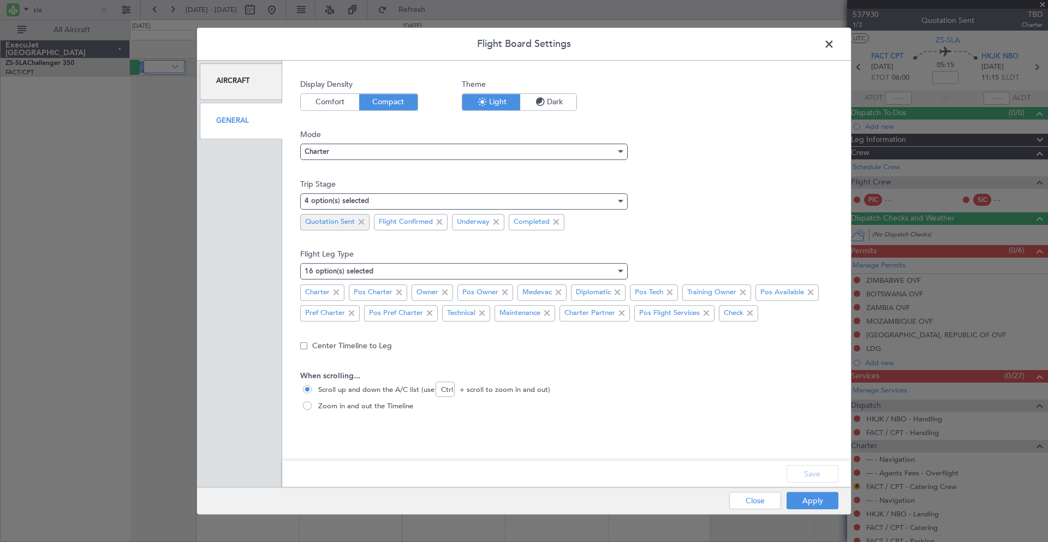
click at [360, 222] on span at bounding box center [361, 222] width 13 height 13
click at [804, 478] on button "Save" at bounding box center [813, 473] width 52 height 17
click at [805, 505] on div "Apply Close" at bounding box center [762, 501] width 159 height 27
click at [806, 499] on button "Apply" at bounding box center [813, 500] width 52 height 17
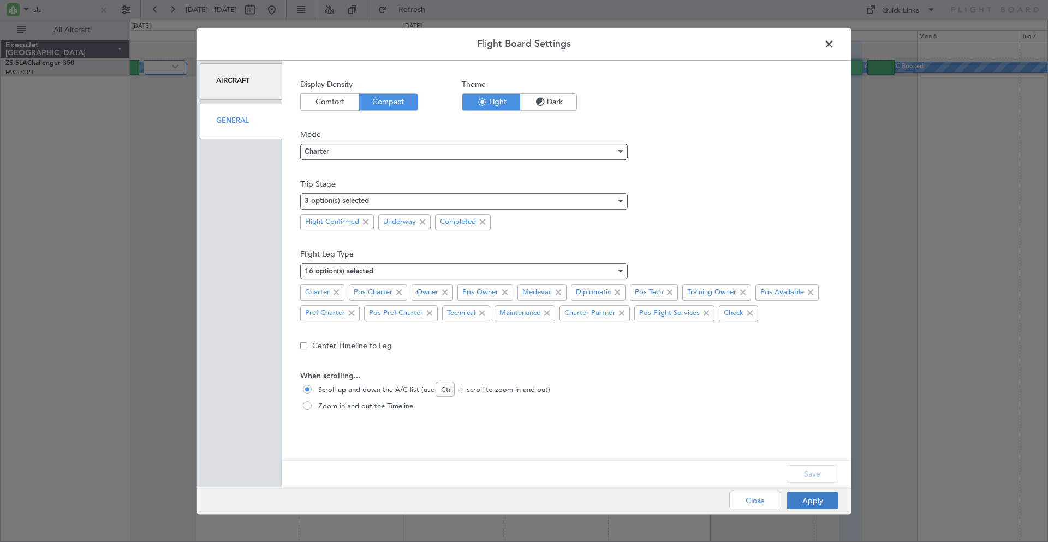
type input "0"
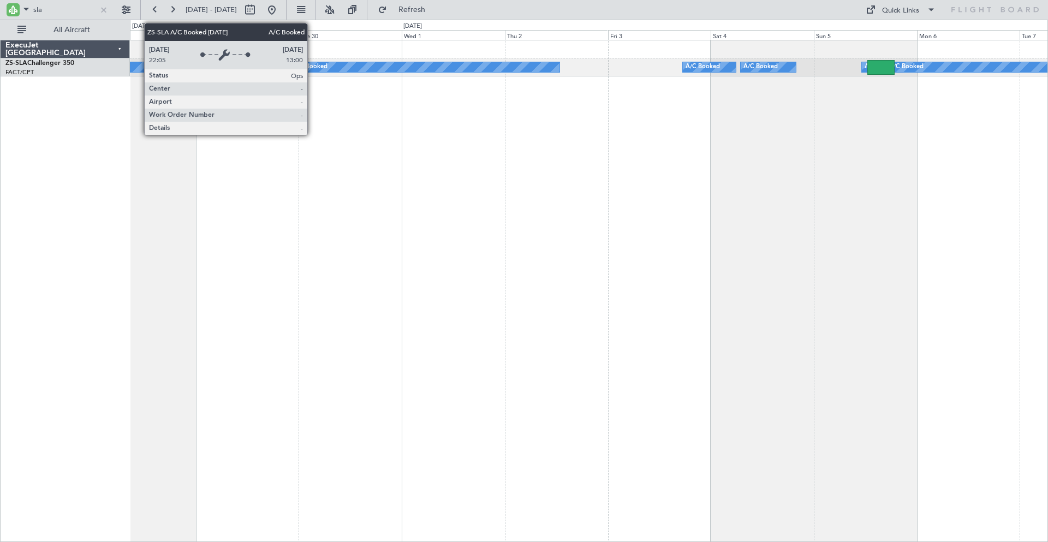
click at [312, 66] on div "A/C Booked" at bounding box center [310, 67] width 34 height 16
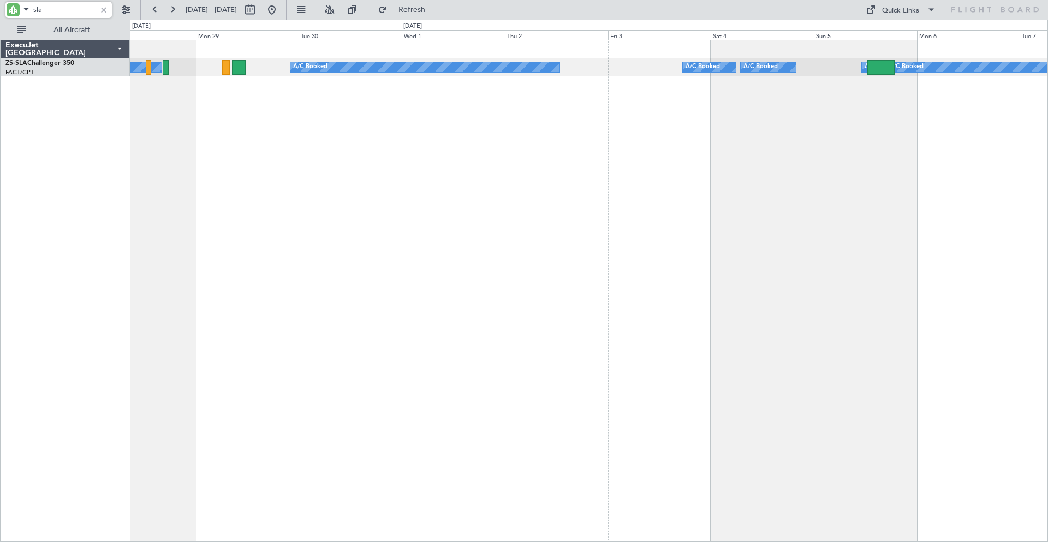
click at [50, 2] on input "sla" at bounding box center [64, 10] width 63 height 16
type input "s"
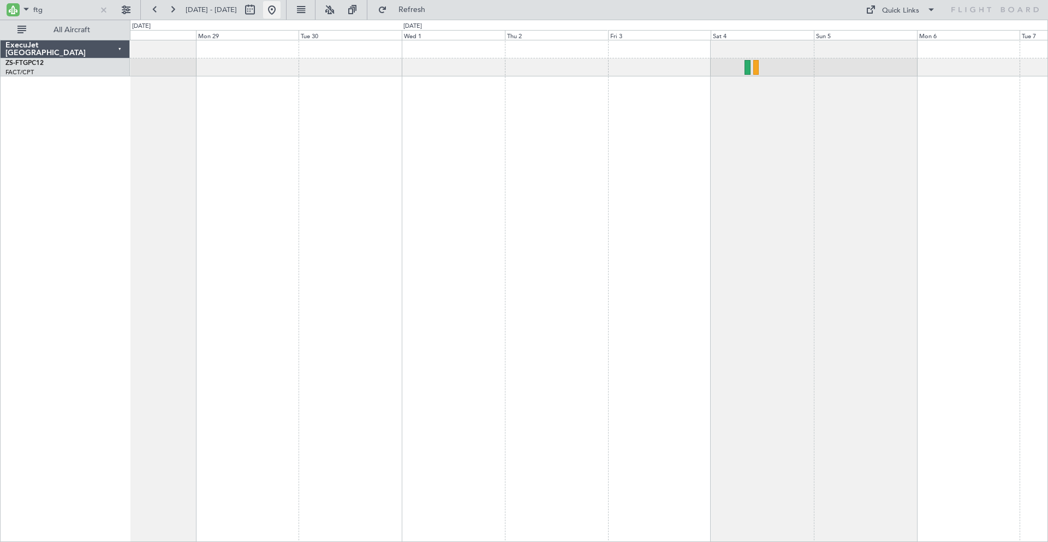
click at [281, 10] on button at bounding box center [271, 9] width 17 height 17
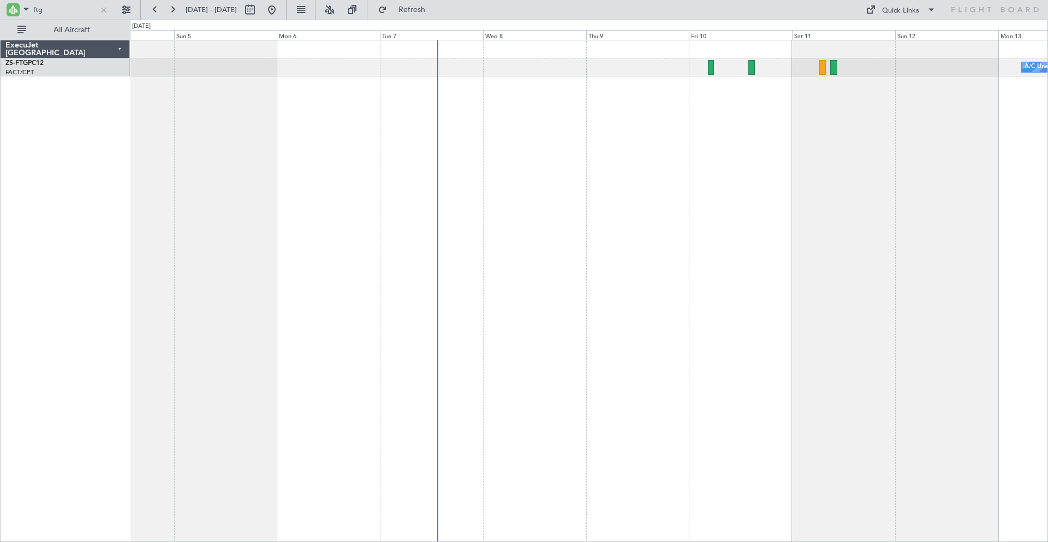
click at [636, 206] on div "A/C Unavailable" at bounding box center [589, 291] width 918 height 502
click at [76, 15] on input "ftg" at bounding box center [64, 10] width 63 height 16
type input "f"
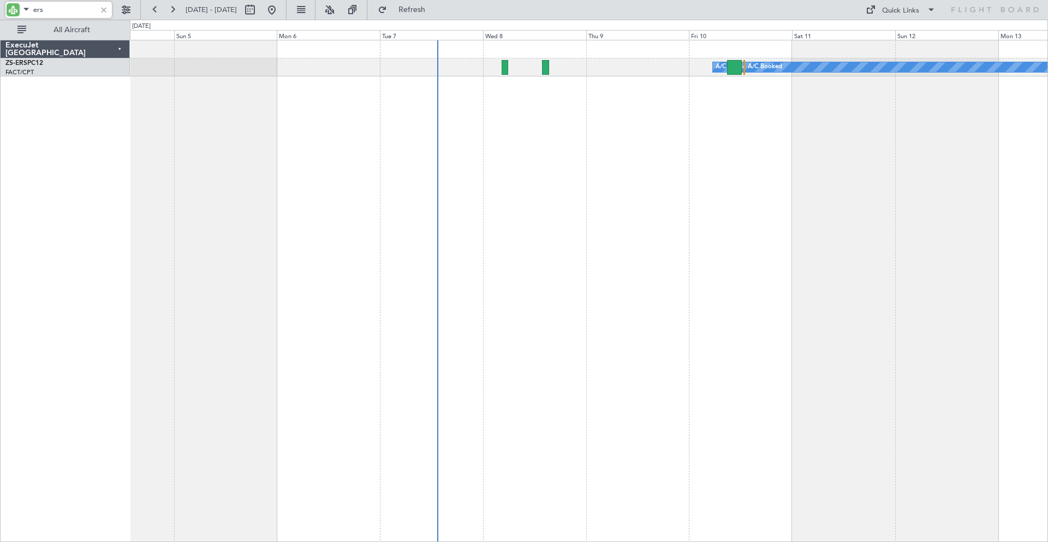
click at [60, 5] on input "ers" at bounding box center [64, 10] width 63 height 16
type input "e"
type input "c"
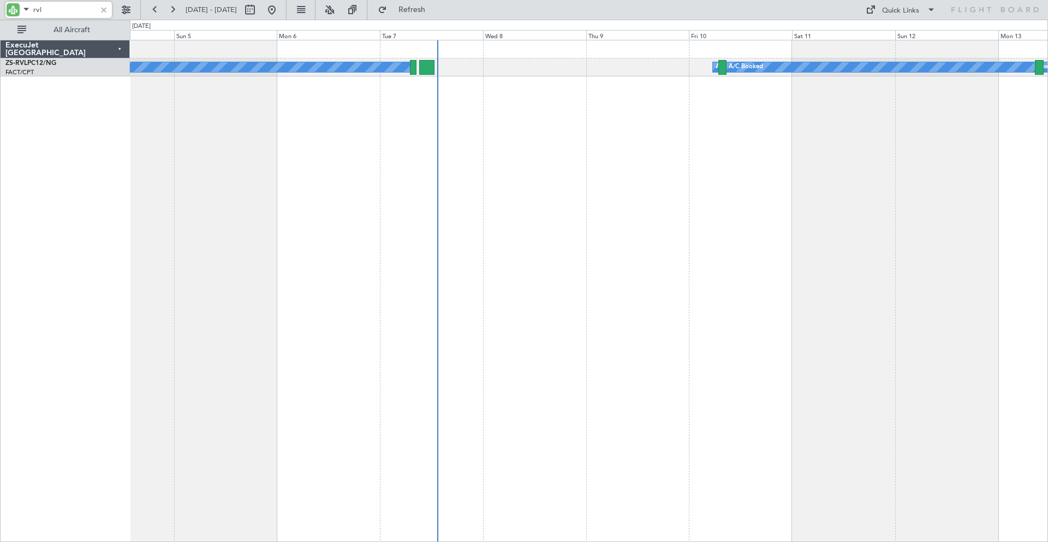
click at [58, 8] on input "rvl" at bounding box center [64, 10] width 63 height 16
type input "r"
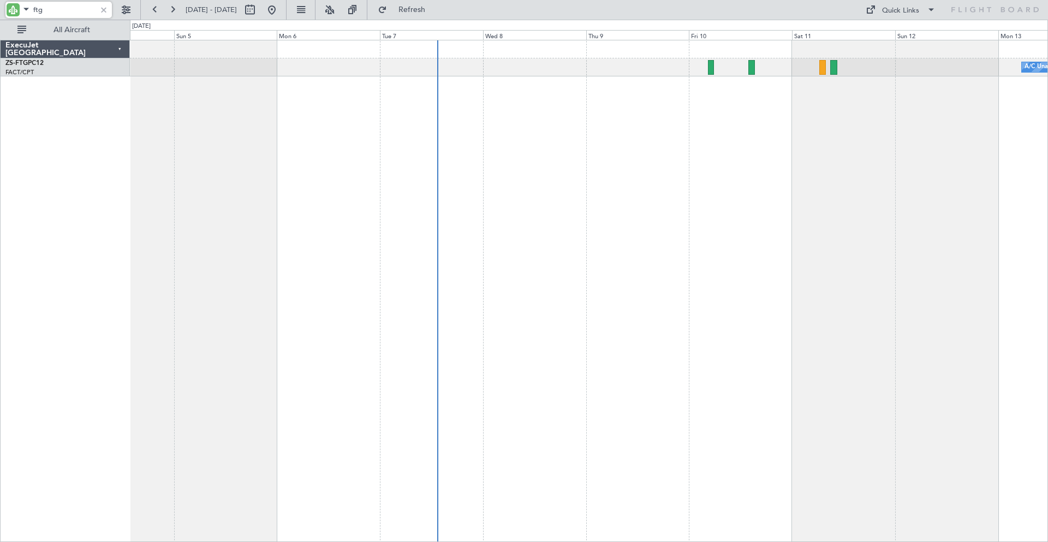
type input "ftg"
click at [61, 8] on input "ftg" at bounding box center [64, 10] width 63 height 16
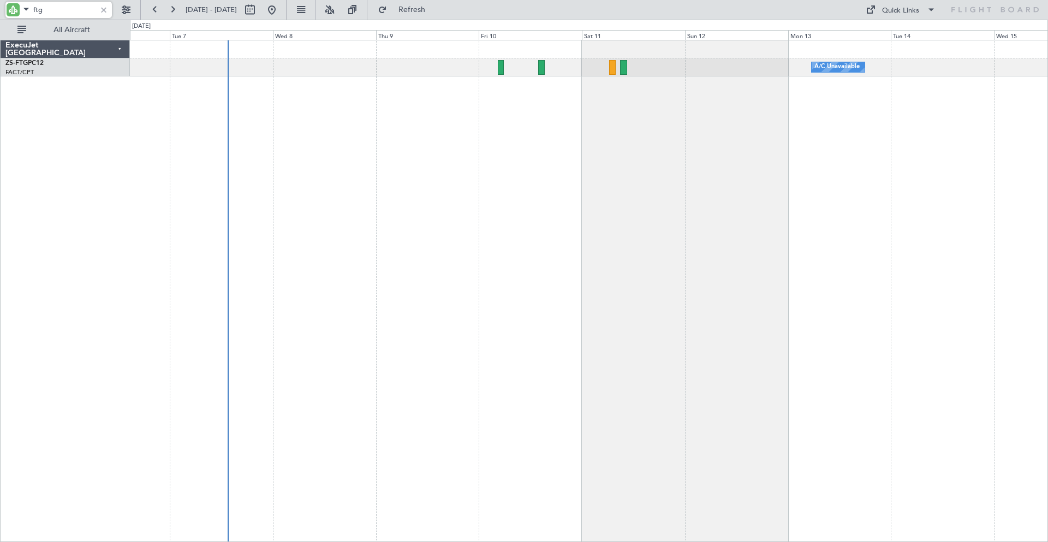
click at [406, 100] on div "A/C Unavailable A/C Booked" at bounding box center [589, 291] width 918 height 502
click at [418, 65] on div "A/C Unavailable A/C Booked" at bounding box center [589, 67] width 918 height 18
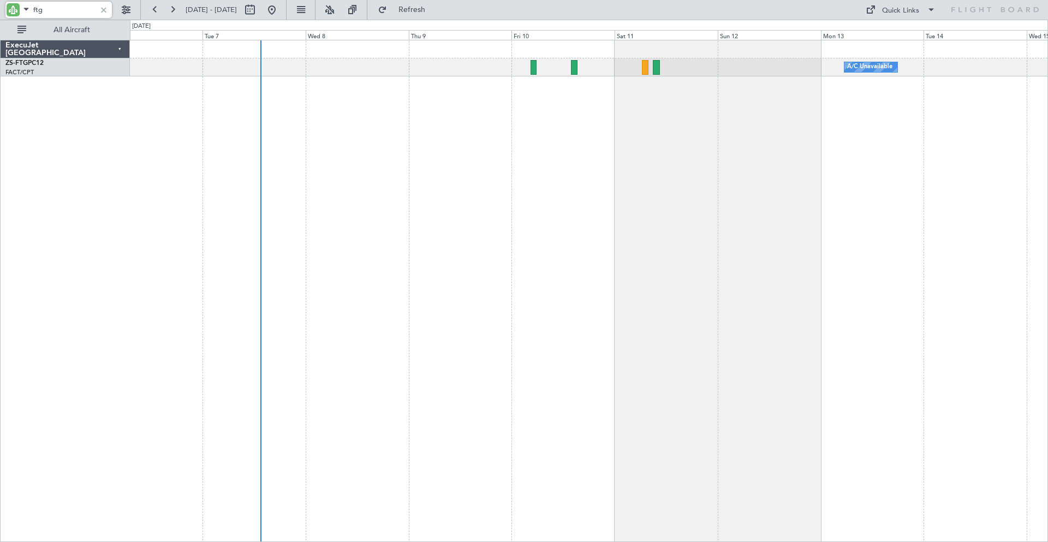
click at [420, 87] on div "A/C Unavailable A/C Booked" at bounding box center [589, 291] width 918 height 502
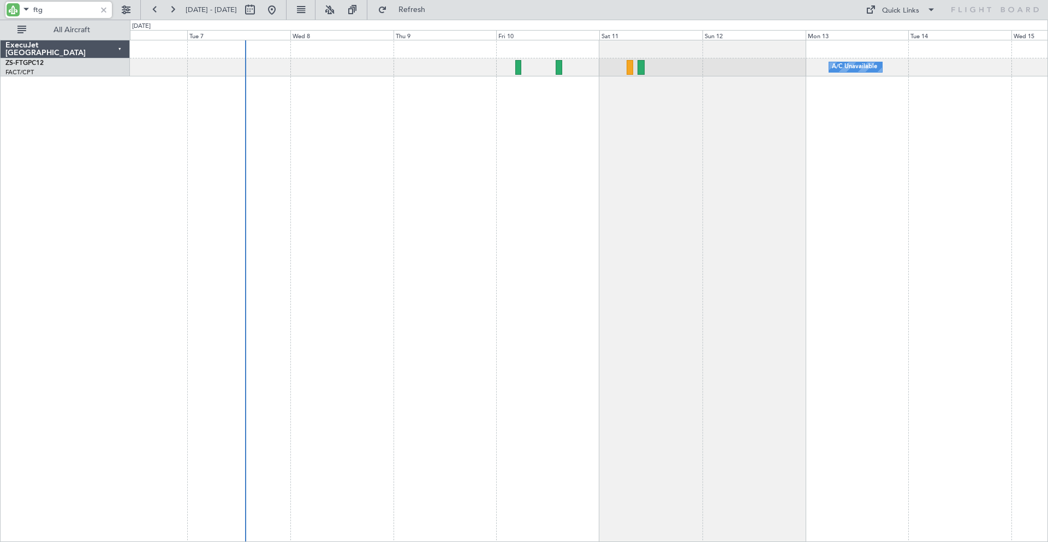
click at [454, 64] on div "A/C Unavailable A/C Booked" at bounding box center [589, 67] width 918 height 18
click at [426, 69] on div "A/C Unavailable A/C Booked" at bounding box center [589, 67] width 918 height 18
click at [716, 69] on div "A/C Unavailable A/C Booked" at bounding box center [589, 67] width 918 height 18
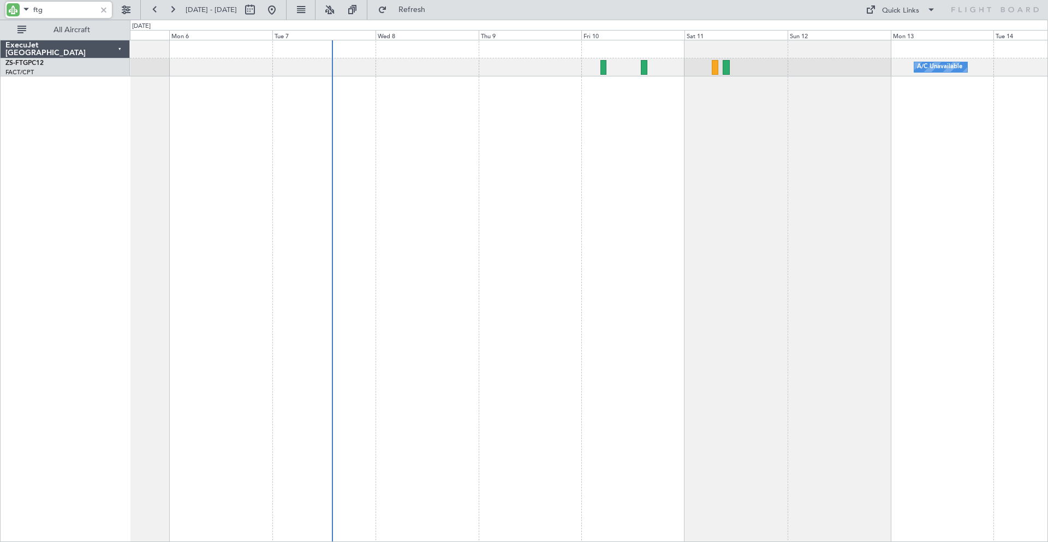
click at [614, 192] on div "A/C Unavailable A/C Booked" at bounding box center [589, 291] width 918 height 502
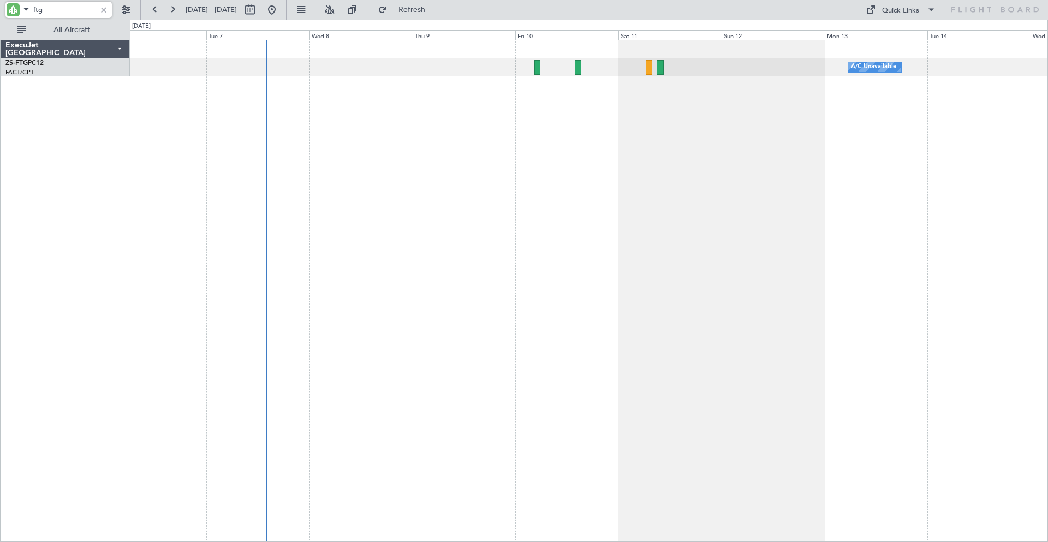
click at [556, 182] on div "A/C Unavailable A/C Booked" at bounding box center [589, 291] width 918 height 502
